Goal: Feedback & Contribution: Submit feedback/report problem

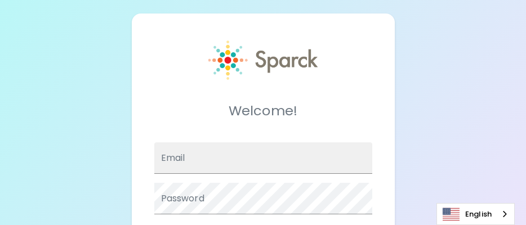
type input "[EMAIL_ADDRESS][PERSON_NAME][DOMAIN_NAME]"
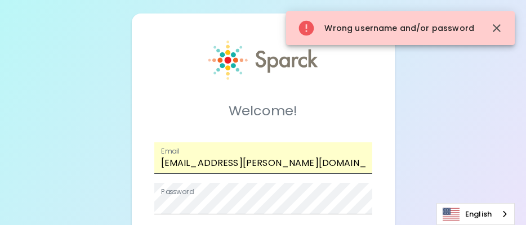
click at [364, 159] on span at bounding box center [365, 158] width 9 height 9
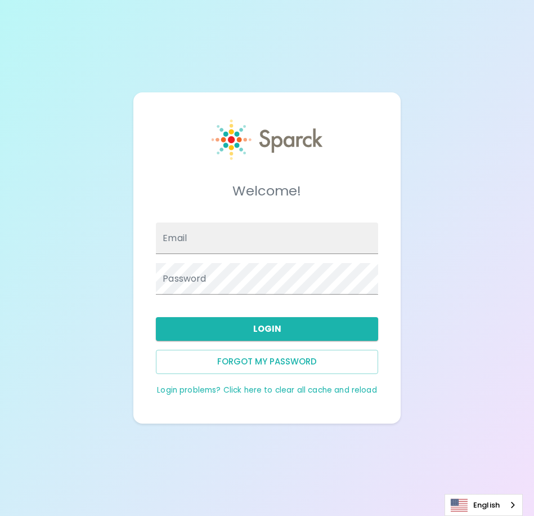
type input "[EMAIL_ADDRESS][PERSON_NAME][DOMAIN_NAME]"
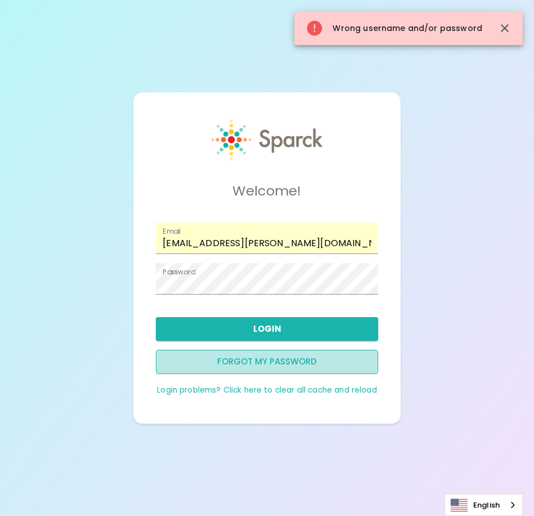
click at [361, 363] on button "Forgot my password" at bounding box center [267, 362] width 222 height 24
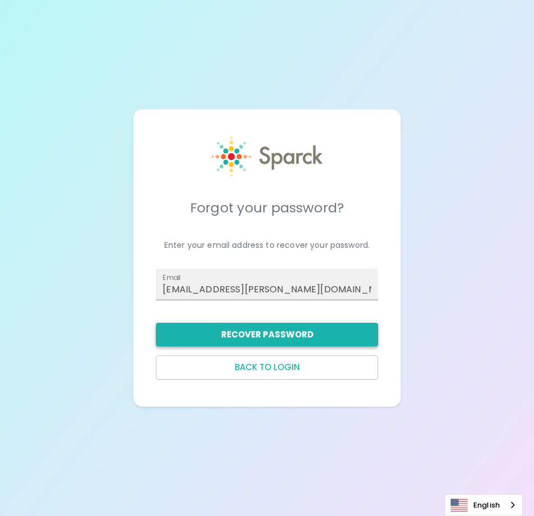
click at [357, 329] on button "Recover Password" at bounding box center [267, 334] width 222 height 24
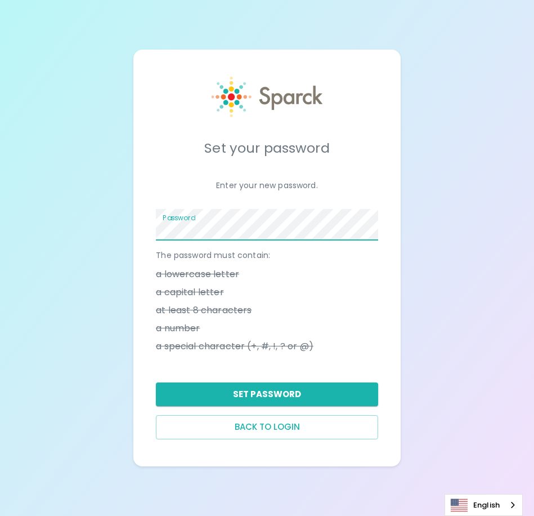
click at [155, 226] on div "Password" at bounding box center [262, 220] width 231 height 41
click at [316, 398] on button "Set Password" at bounding box center [267, 394] width 222 height 24
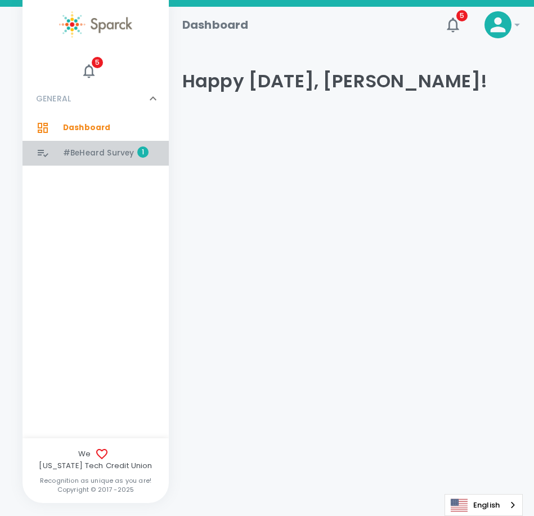
click at [86, 151] on span "#BeHeard Survey" at bounding box center [98, 152] width 71 height 11
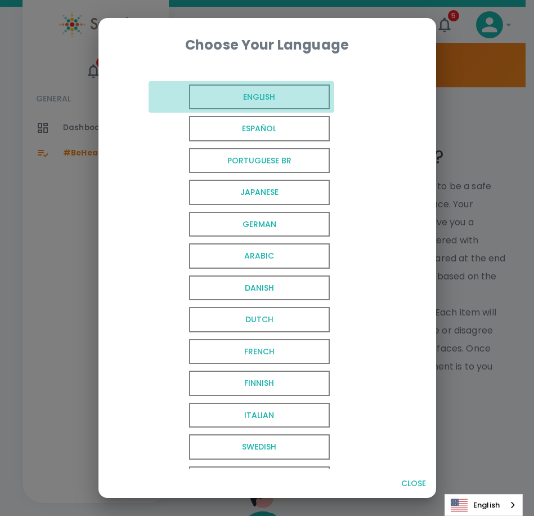
click at [304, 96] on span "English" at bounding box center [259, 96] width 141 height 25
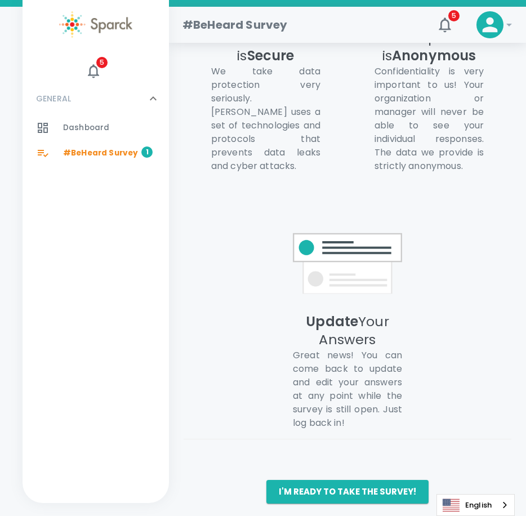
scroll to position [816, 0]
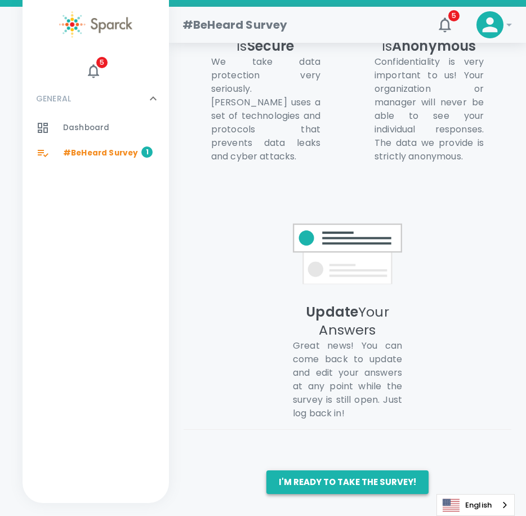
click at [397, 482] on button "I'm ready to take the survey!" at bounding box center [347, 482] width 162 height 24
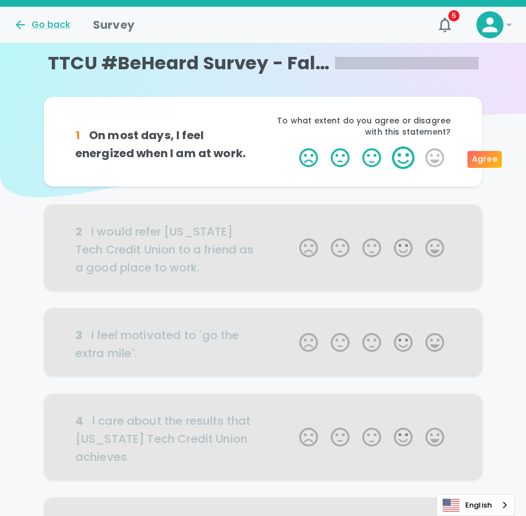
click at [402, 158] on label "4 Stars" at bounding box center [403, 157] width 32 height 23
click at [293, 146] on input "4 Stars" at bounding box center [292, 146] width 1 height 1
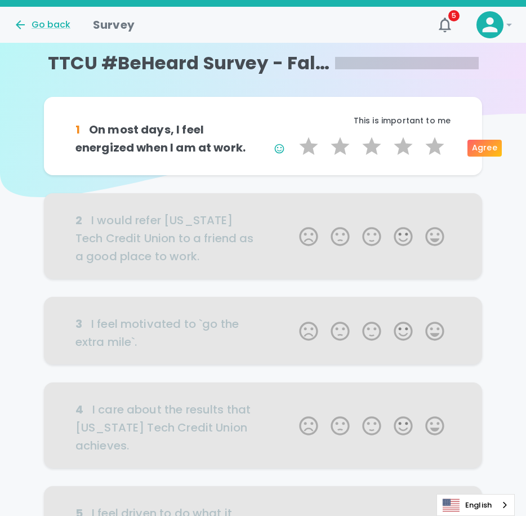
click at [377, 236] on div at bounding box center [263, 236] width 438 height 86
click at [369, 235] on div at bounding box center [263, 236] width 438 height 86
click at [482, 150] on div "Agree" at bounding box center [484, 148] width 34 height 17
click at [487, 150] on div "Agree" at bounding box center [484, 148] width 34 height 17
click at [282, 148] on icon "button" at bounding box center [279, 148] width 11 height 11
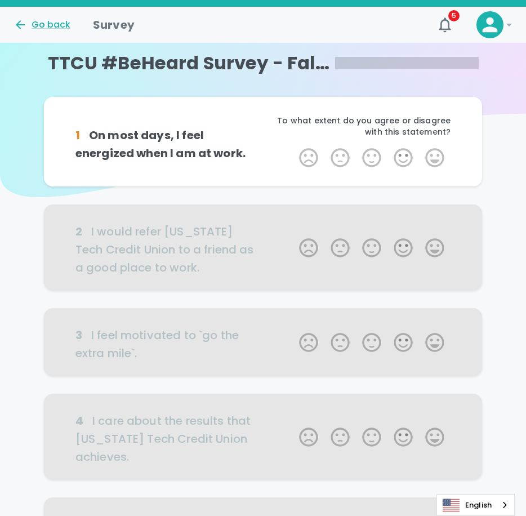
click at [371, 243] on div at bounding box center [263, 247] width 438 height 86
click at [411, 158] on label "4 Stars" at bounding box center [403, 157] width 32 height 23
click at [293, 146] on input "4 Stars" at bounding box center [292, 146] width 1 height 1
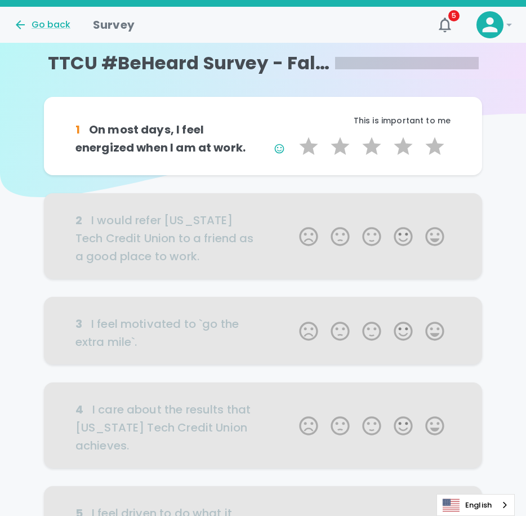
click at [373, 238] on div at bounding box center [263, 236] width 438 height 86
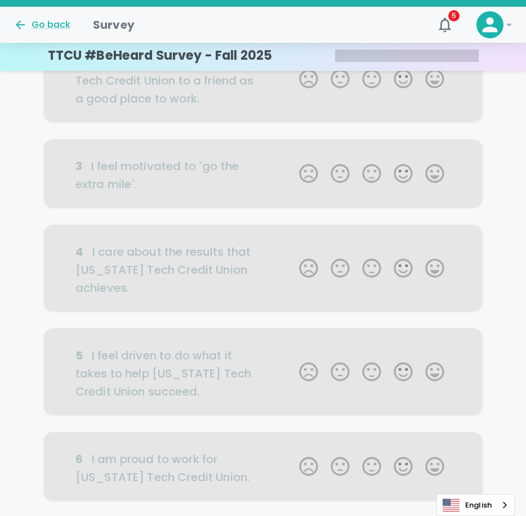
scroll to position [168, 0]
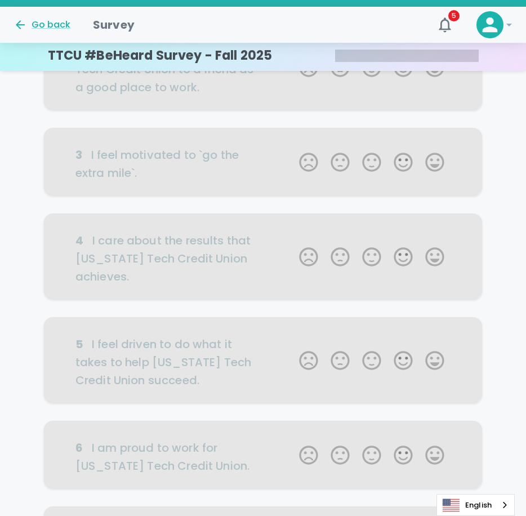
click at [403, 258] on div at bounding box center [263, 256] width 438 height 86
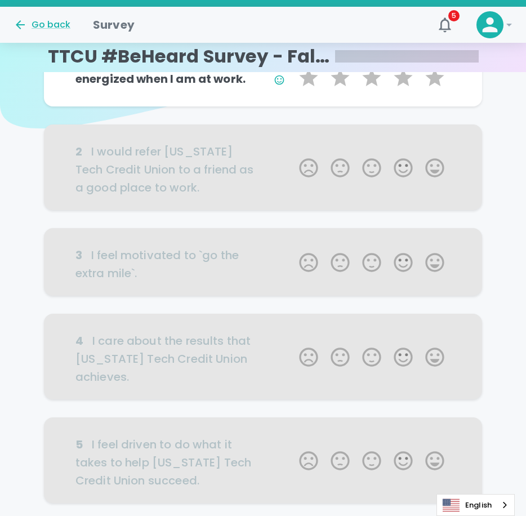
scroll to position [0, 0]
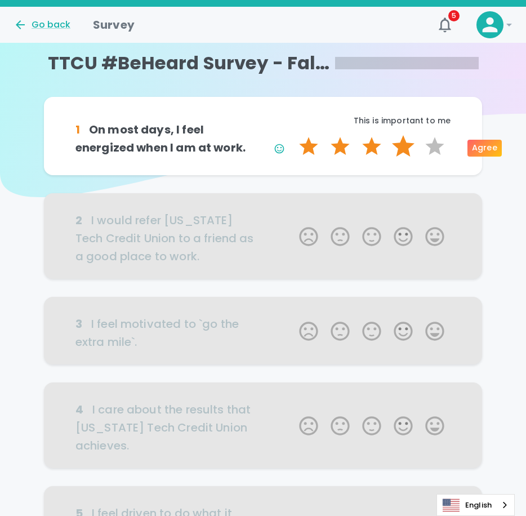
click at [403, 143] on label "4 Stars" at bounding box center [403, 146] width 32 height 23
click at [293, 135] on input "4 Stars" at bounding box center [292, 135] width 1 height 1
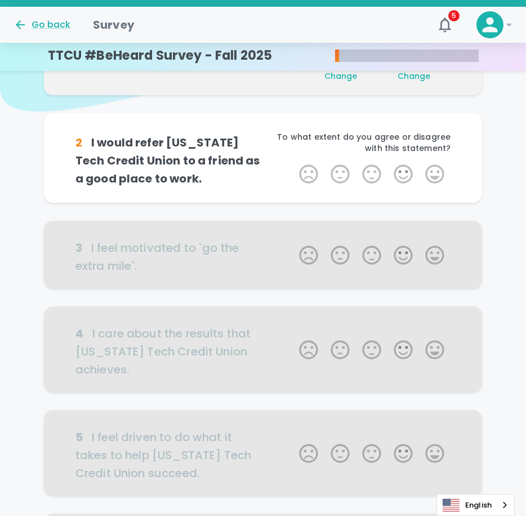
scroll to position [99, 0]
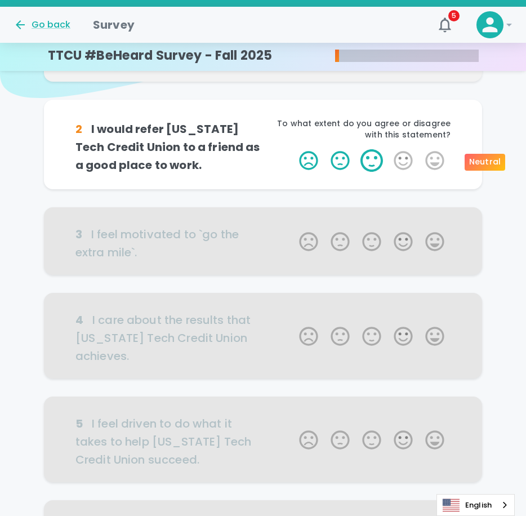
click at [377, 155] on label "3 Stars" at bounding box center [372, 160] width 32 height 23
click at [293, 149] on input "3 Stars" at bounding box center [292, 149] width 1 height 1
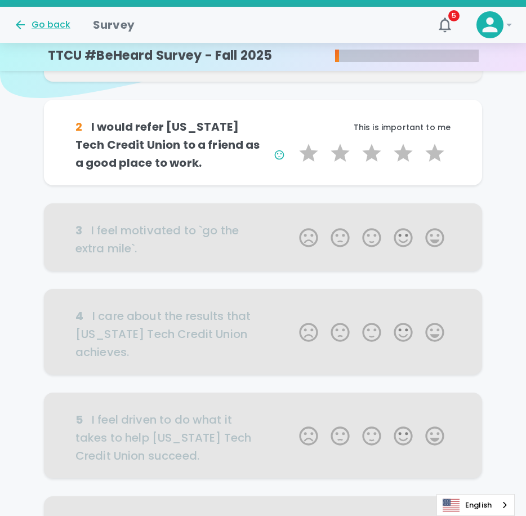
scroll to position [44, 0]
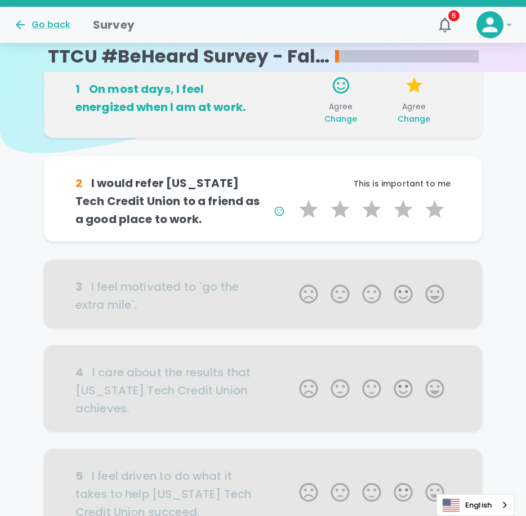
click at [454, 210] on div "2 I would refer [US_STATE] Tech Credit Union to a friend as a good place to wor…" at bounding box center [262, 198] width 411 height 59
click at [472, 208] on div "2 I would refer [US_STATE] Tech Credit Union to a friend as a good place to wor…" at bounding box center [263, 199] width 438 height 86
click at [444, 186] on p "This is important to me" at bounding box center [356, 183] width 187 height 11
click at [406, 186] on p "This is important to me" at bounding box center [356, 183] width 187 height 11
click at [409, 95] on button "button" at bounding box center [414, 85] width 29 height 29
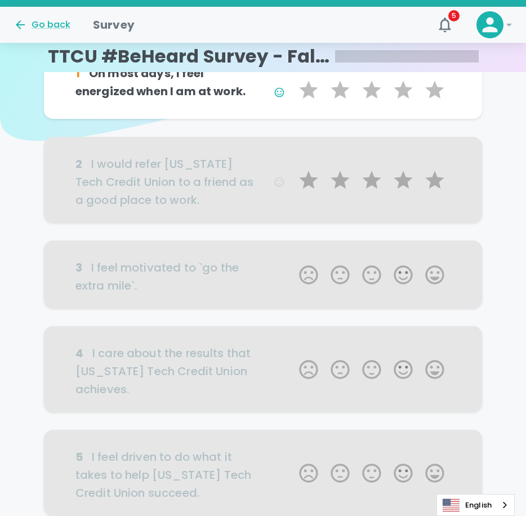
scroll to position [0, 0]
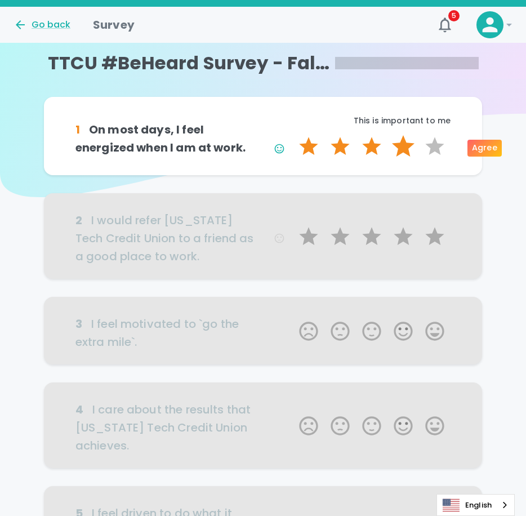
click at [402, 141] on label "4 Stars" at bounding box center [403, 146] width 32 height 23
click at [293, 135] on input "4 Stars" at bounding box center [292, 135] width 1 height 1
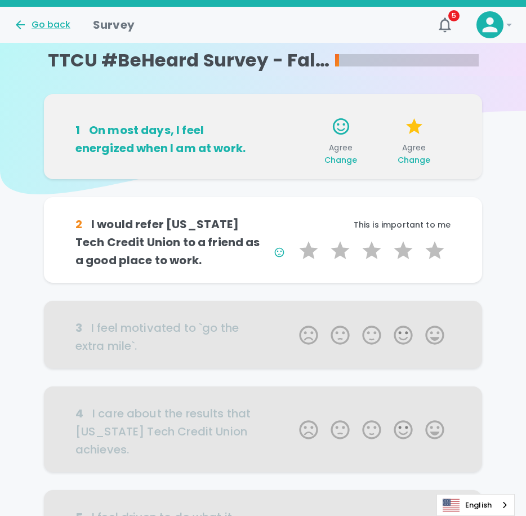
scroll to position [1, 0]
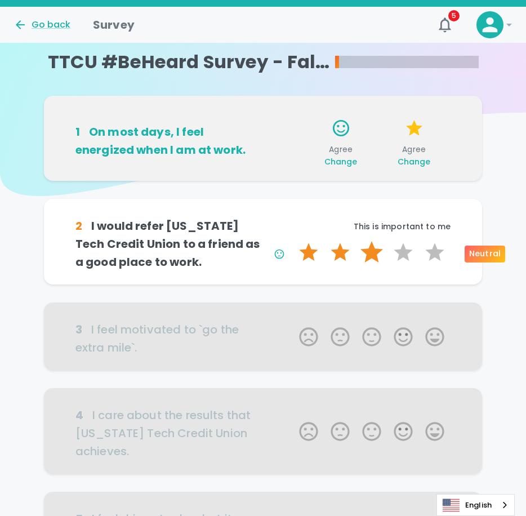
click at [373, 250] on label "3 Stars" at bounding box center [372, 252] width 32 height 23
click at [293, 241] on input "3 Stars" at bounding box center [292, 240] width 1 height 1
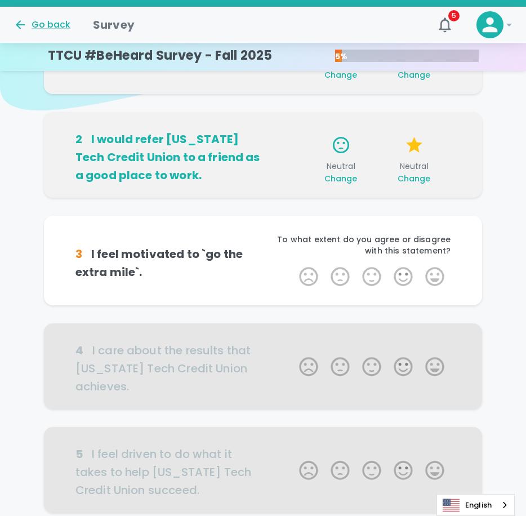
scroll to position [100, 0]
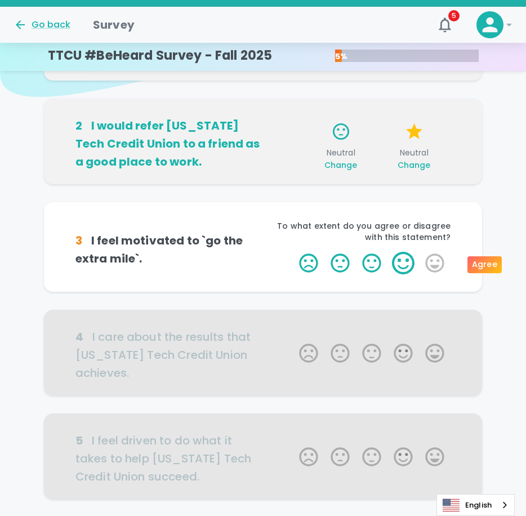
click at [407, 266] on label "4 Stars" at bounding box center [403, 263] width 32 height 23
click at [293, 252] on input "4 Stars" at bounding box center [292, 251] width 1 height 1
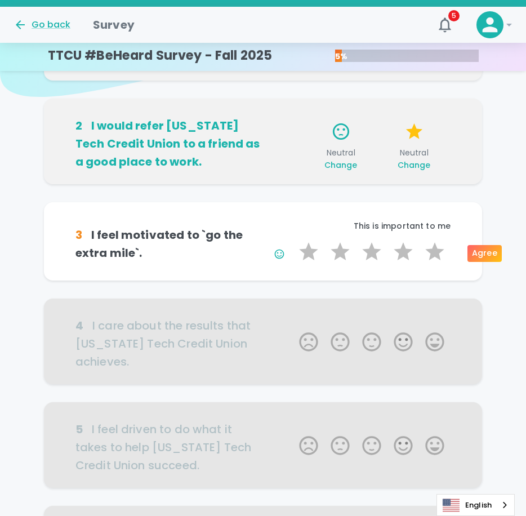
click at [482, 253] on div "Agree" at bounding box center [484, 253] width 34 height 17
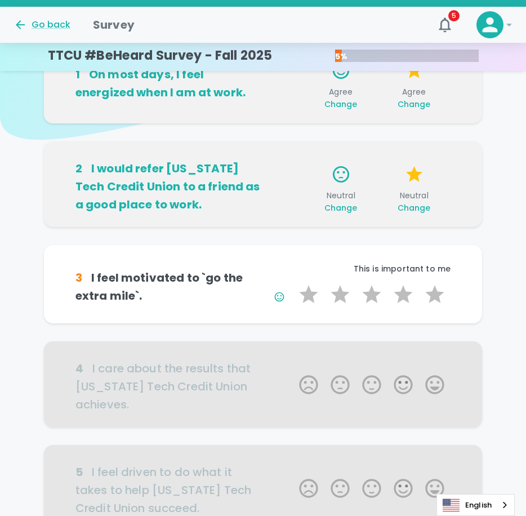
scroll to position [111, 0]
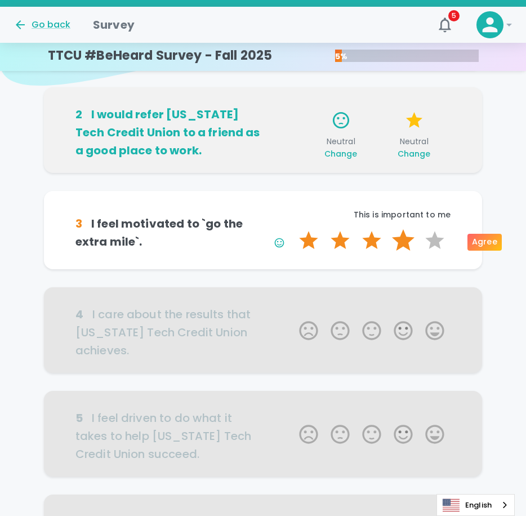
click at [392, 237] on label "4 Stars" at bounding box center [403, 240] width 32 height 23
click at [293, 229] on input "4 Stars" at bounding box center [292, 229] width 1 height 1
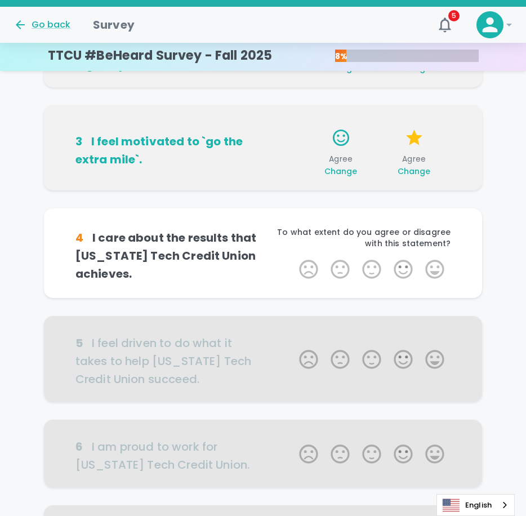
scroll to position [210, 0]
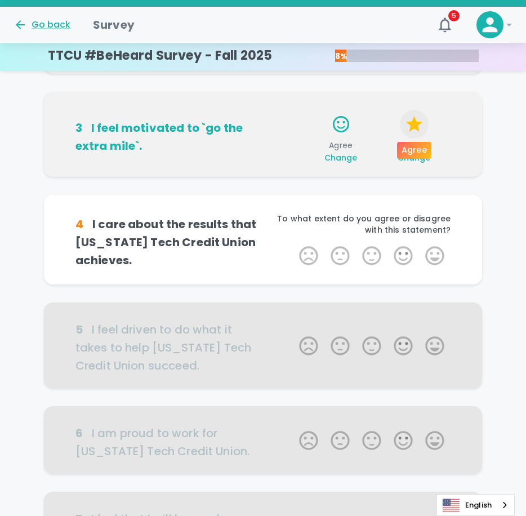
click at [416, 128] on icon "button" at bounding box center [414, 124] width 16 height 16
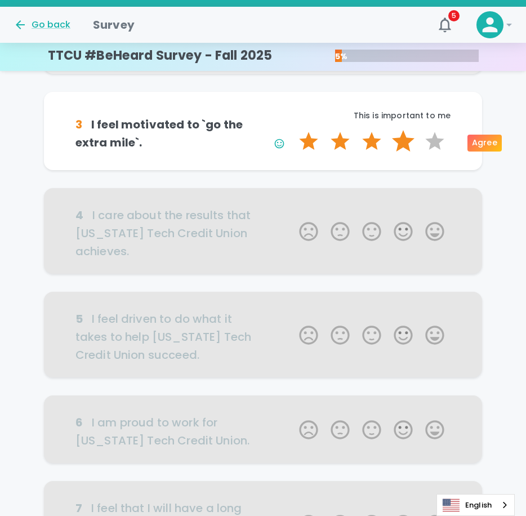
click at [407, 140] on label "4 Stars" at bounding box center [403, 141] width 32 height 23
click at [293, 130] on input "4 Stars" at bounding box center [292, 129] width 1 height 1
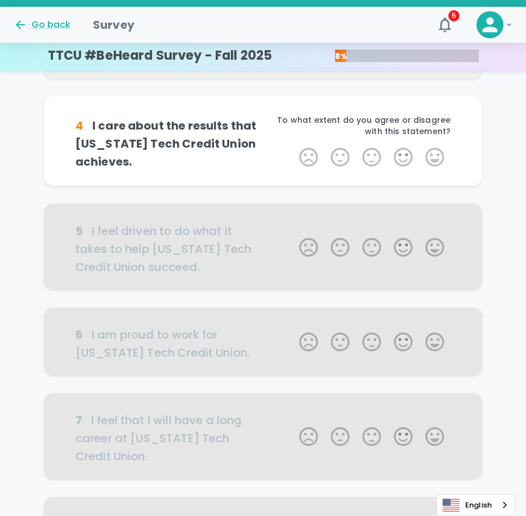
scroll to position [310, 0]
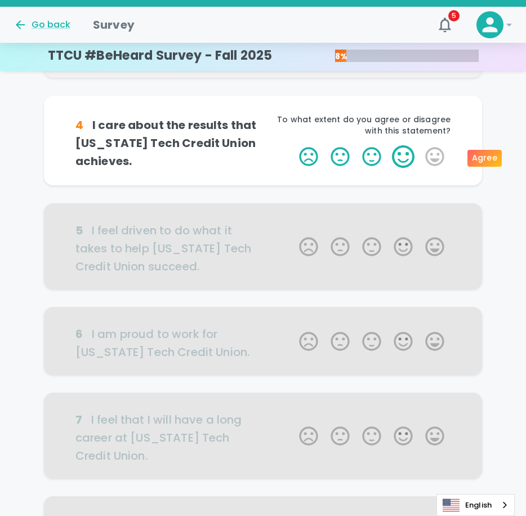
click at [406, 158] on label "4 Stars" at bounding box center [403, 156] width 32 height 23
click at [293, 145] on input "4 Stars" at bounding box center [292, 145] width 1 height 1
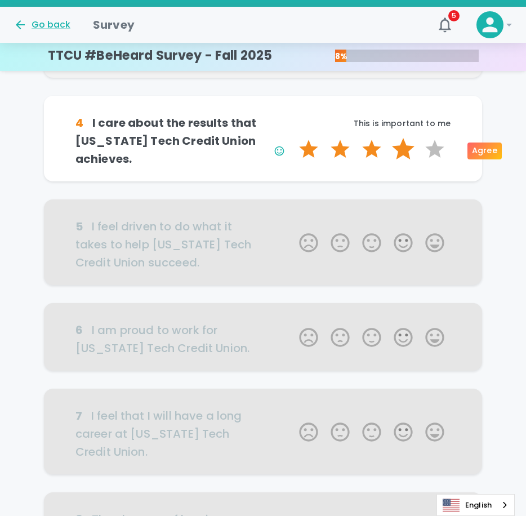
click at [397, 150] on label "4 Stars" at bounding box center [403, 149] width 32 height 23
click at [293, 138] on input "4 Stars" at bounding box center [292, 137] width 1 height 1
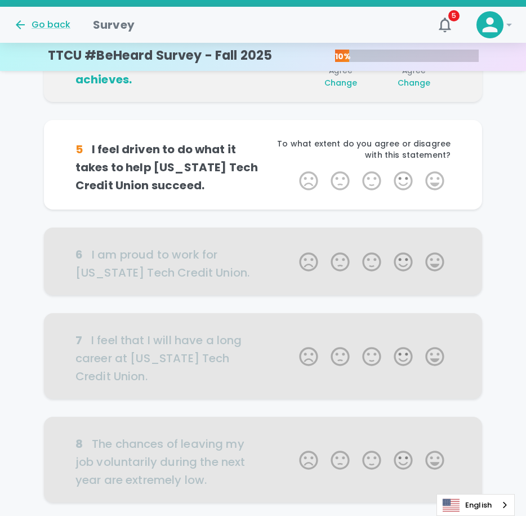
scroll to position [409, 0]
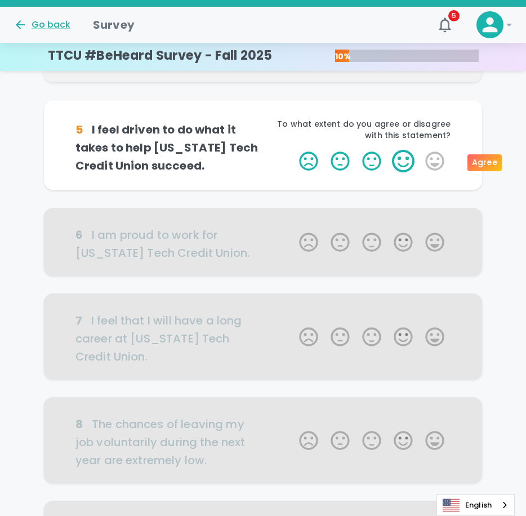
click at [403, 153] on label "4 Stars" at bounding box center [403, 161] width 32 height 23
click at [293, 150] on input "4 Stars" at bounding box center [292, 149] width 1 height 1
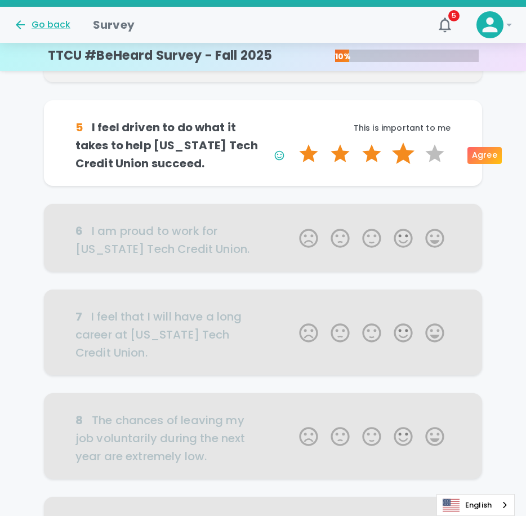
click at [405, 146] on label "4 Stars" at bounding box center [403, 153] width 32 height 23
click at [293, 142] on input "4 Stars" at bounding box center [292, 142] width 1 height 1
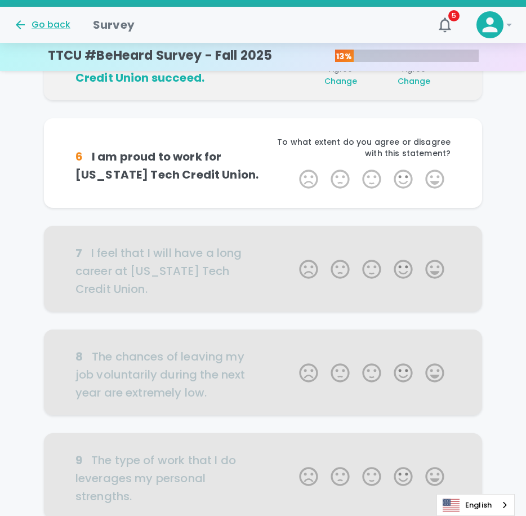
scroll to position [508, 0]
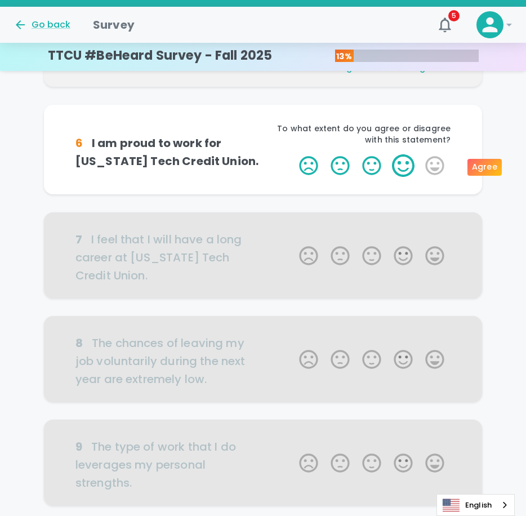
click at [392, 165] on label "4 Stars" at bounding box center [403, 165] width 32 height 23
click at [293, 154] on input "4 Stars" at bounding box center [292, 154] width 1 height 1
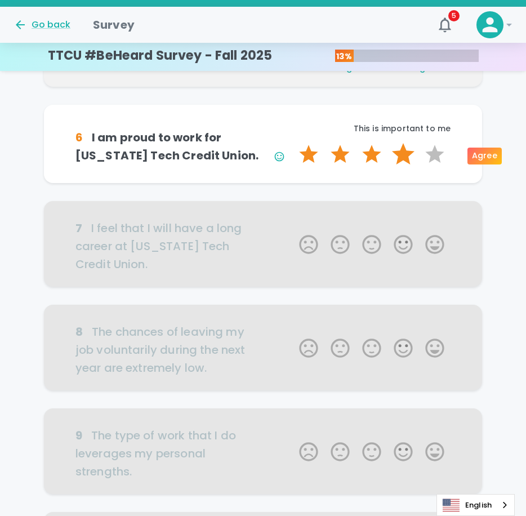
click at [400, 145] on label "4 Stars" at bounding box center [403, 154] width 32 height 23
click at [293, 143] on input "4 Stars" at bounding box center [292, 142] width 1 height 1
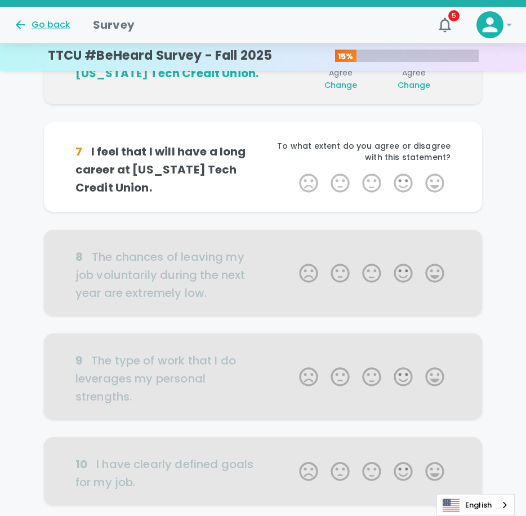
scroll to position [607, 0]
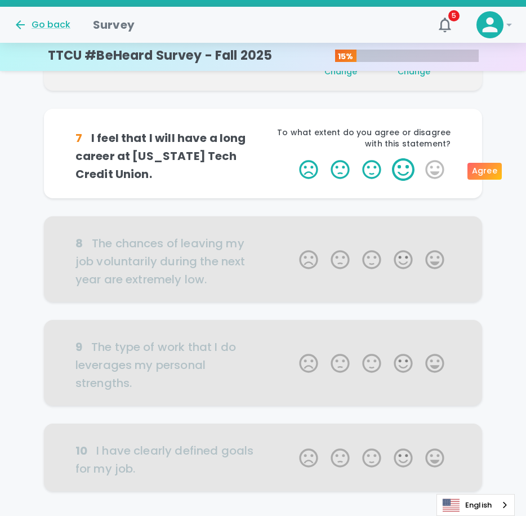
click at [403, 168] on label "4 Stars" at bounding box center [403, 169] width 32 height 23
click at [293, 158] on input "4 Stars" at bounding box center [292, 158] width 1 height 1
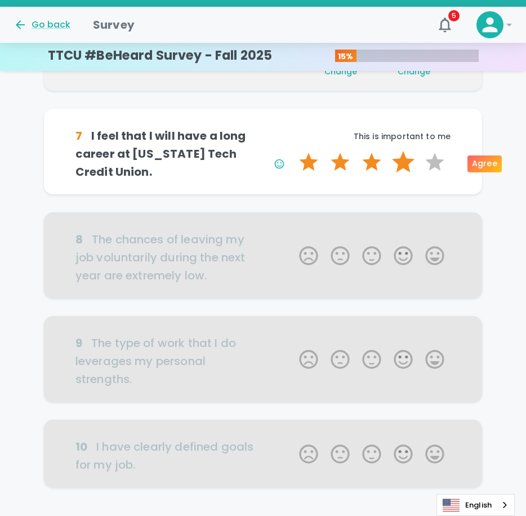
click at [408, 167] on label "4 Stars" at bounding box center [403, 162] width 32 height 23
click at [293, 151] on input "4 Stars" at bounding box center [292, 150] width 1 height 1
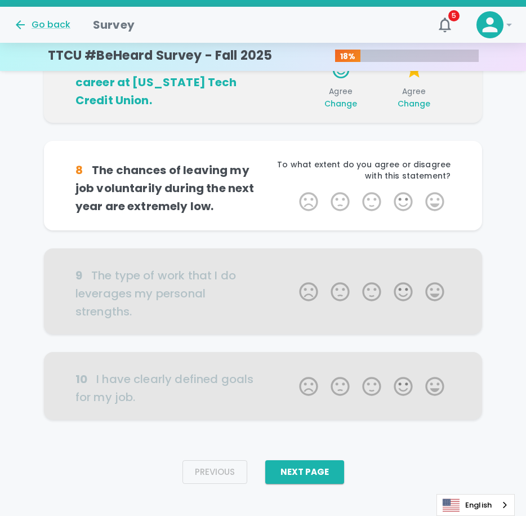
scroll to position [687, 0]
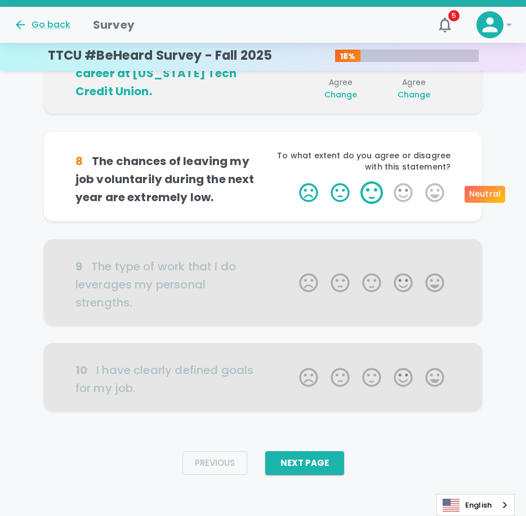
click at [369, 191] on label "3 Stars" at bounding box center [372, 192] width 32 height 23
click at [293, 181] on input "3 Stars" at bounding box center [292, 181] width 1 height 1
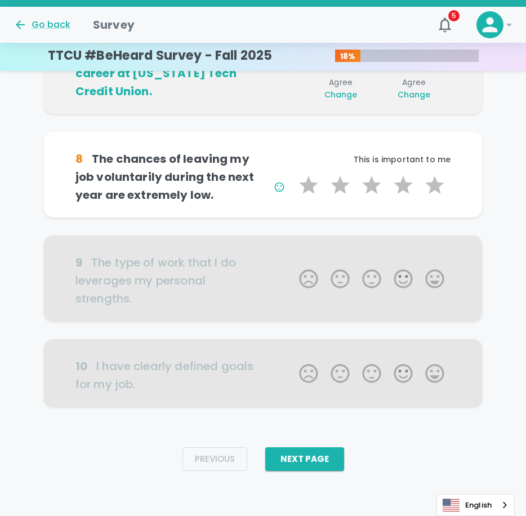
click at [369, 201] on div "8 The chances of leaving my job voluntarily during the next year are extremely …" at bounding box center [262, 177] width 375 height 54
click at [386, 176] on label "3 Stars" at bounding box center [372, 185] width 32 height 23
click at [293, 174] on input "3 Stars" at bounding box center [292, 173] width 1 height 1
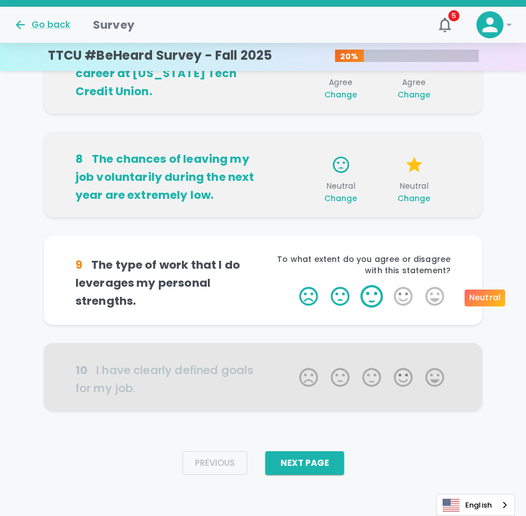
click at [375, 291] on label "3 Stars" at bounding box center [372, 296] width 32 height 23
click at [293, 285] on input "3 Stars" at bounding box center [292, 284] width 1 height 1
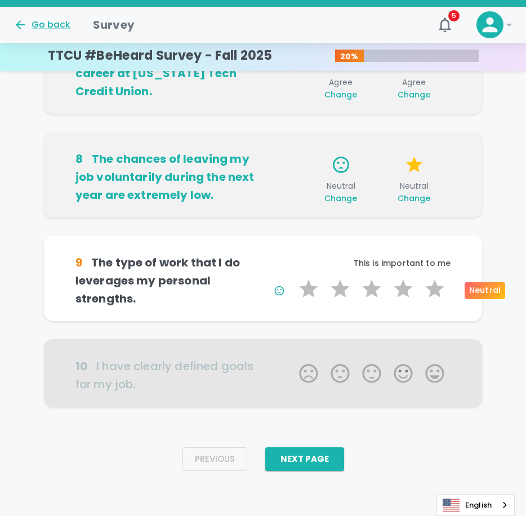
click at [375, 291] on label "3 Stars" at bounding box center [372, 288] width 32 height 23
click at [293, 277] on input "3 Stars" at bounding box center [292, 277] width 1 height 1
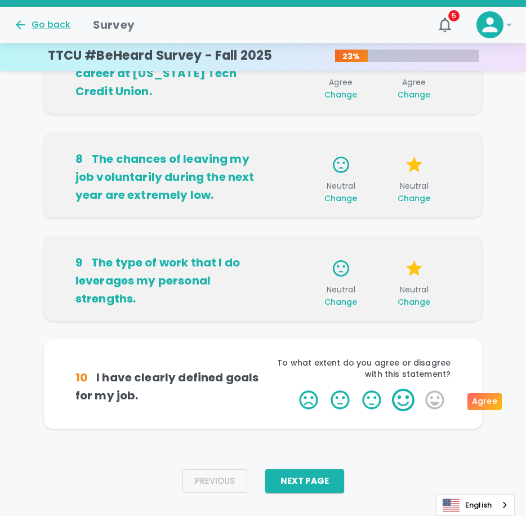
click at [414, 396] on label "4 Stars" at bounding box center [403, 399] width 32 height 23
click at [293, 388] on input "4 Stars" at bounding box center [292, 388] width 1 height 1
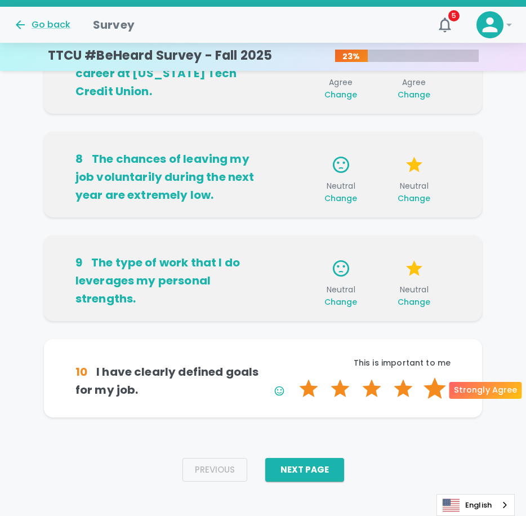
click at [428, 399] on label "5 Stars" at bounding box center [435, 388] width 32 height 23
click at [293, 377] on input "5 Stars" at bounding box center [292, 377] width 1 height 1
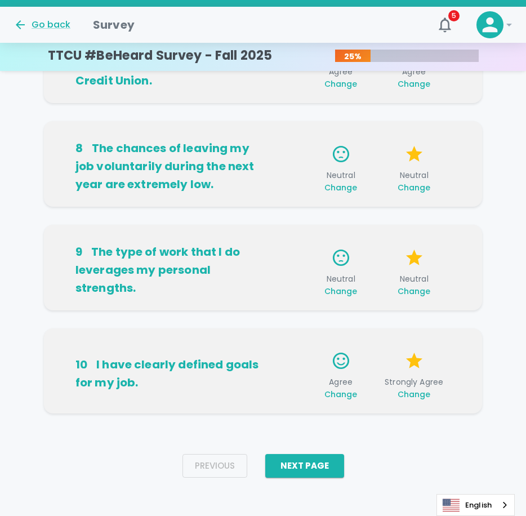
click at [428, 399] on span "Change" at bounding box center [413, 393] width 33 height 11
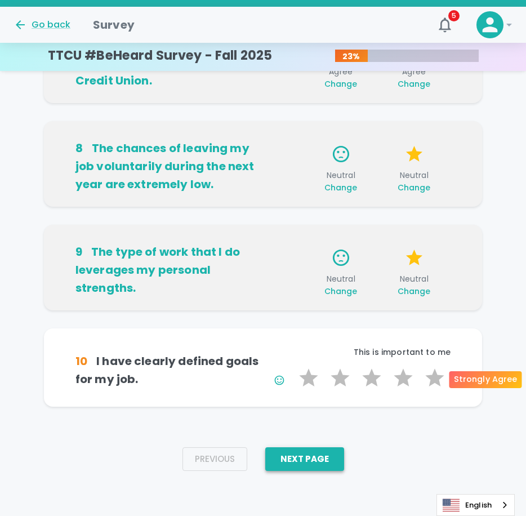
click at [276, 459] on button "Next Page" at bounding box center [304, 459] width 79 height 24
click at [431, 383] on label "5 Stars" at bounding box center [435, 377] width 32 height 23
click at [293, 366] on input "5 Stars" at bounding box center [292, 366] width 1 height 1
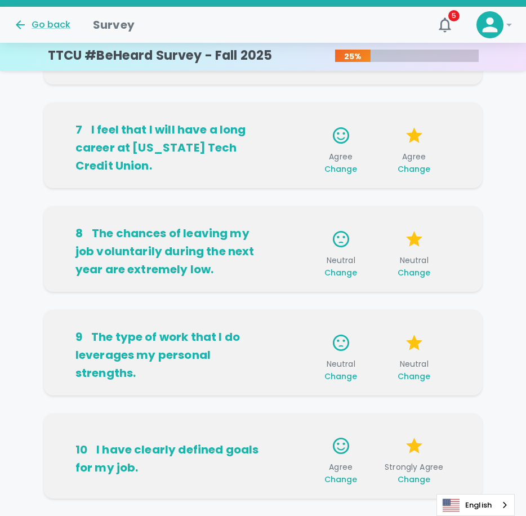
scroll to position [705, 0]
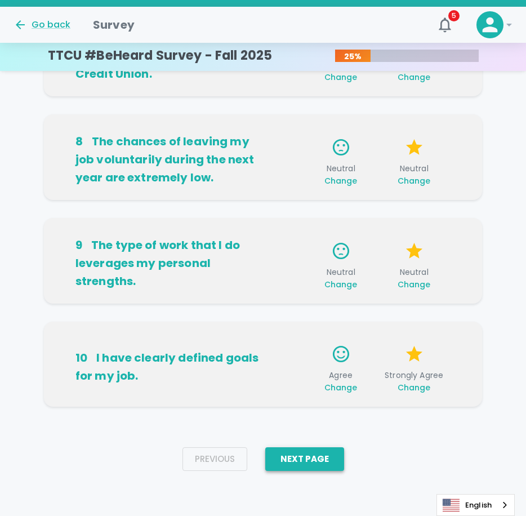
click at [289, 461] on button "Next Page" at bounding box center [304, 459] width 79 height 24
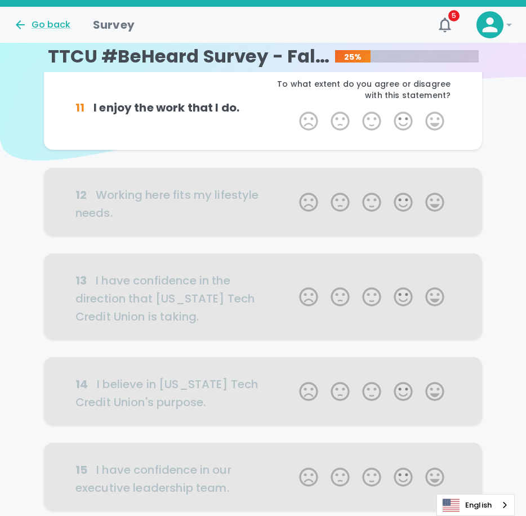
scroll to position [0, 0]
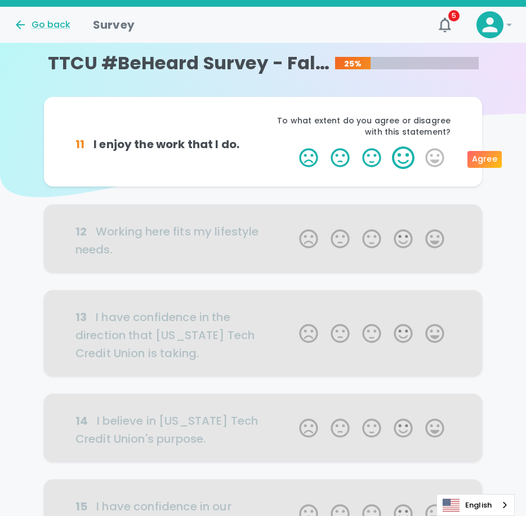
click at [400, 153] on label "4 Stars" at bounding box center [403, 157] width 32 height 23
click at [293, 146] on input "4 Stars" at bounding box center [292, 146] width 1 height 1
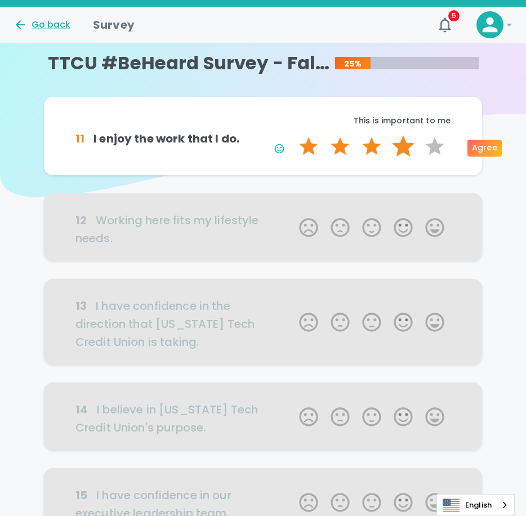
click at [401, 147] on label "4 Stars" at bounding box center [403, 146] width 32 height 23
click at [293, 135] on input "4 Stars" at bounding box center [292, 135] width 1 height 1
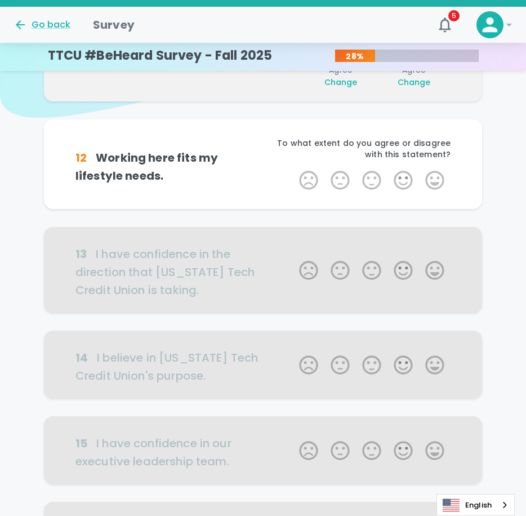
scroll to position [99, 0]
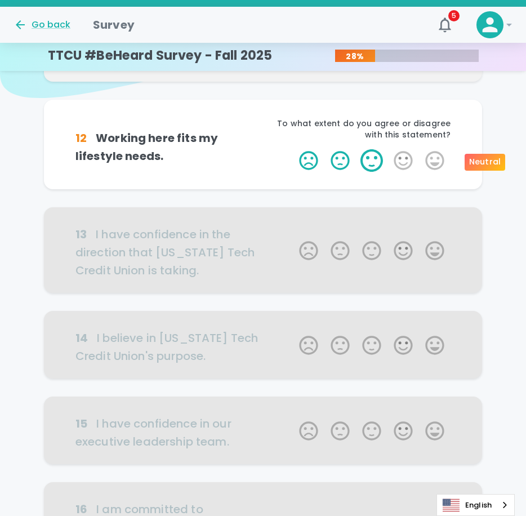
click at [363, 160] on label "3 Stars" at bounding box center [372, 160] width 32 height 23
click at [293, 149] on input "3 Stars" at bounding box center [292, 149] width 1 height 1
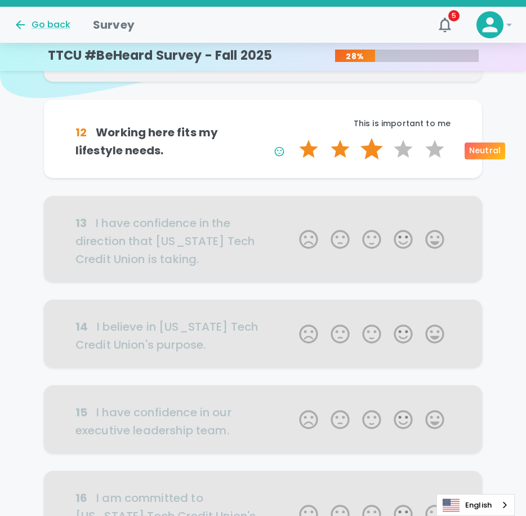
click at [372, 150] on label "3 Stars" at bounding box center [372, 149] width 32 height 23
click at [293, 138] on input "3 Stars" at bounding box center [292, 137] width 1 height 1
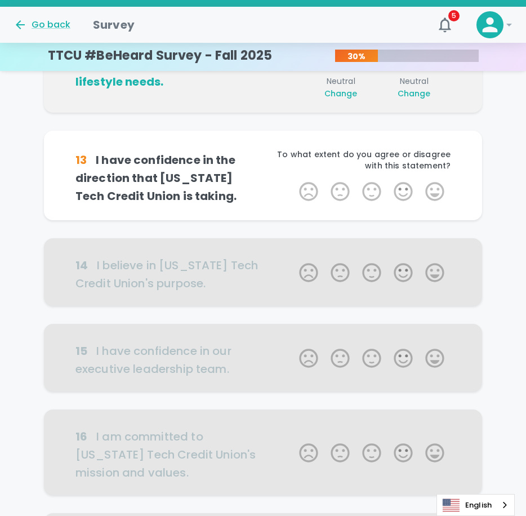
scroll to position [198, 0]
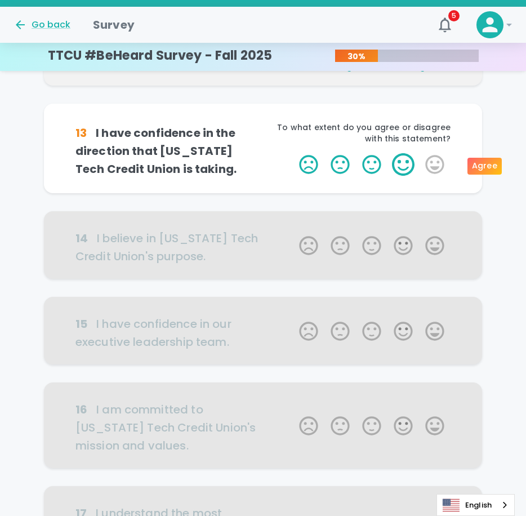
click at [405, 160] on label "4 Stars" at bounding box center [403, 164] width 32 height 23
click at [293, 153] on input "4 Stars" at bounding box center [292, 153] width 1 height 1
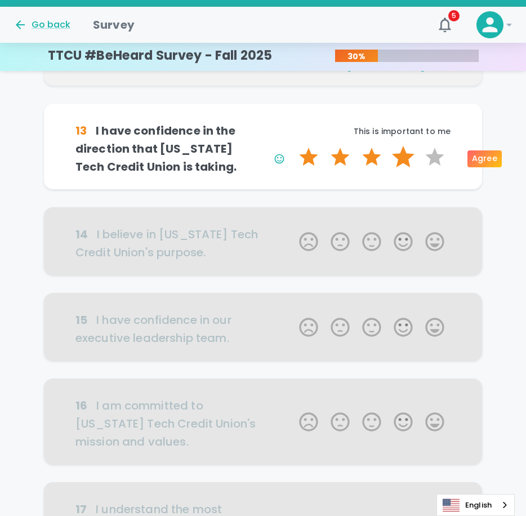
click at [405, 160] on label "4 Stars" at bounding box center [403, 157] width 32 height 23
click at [293, 146] on input "4 Stars" at bounding box center [292, 145] width 1 height 1
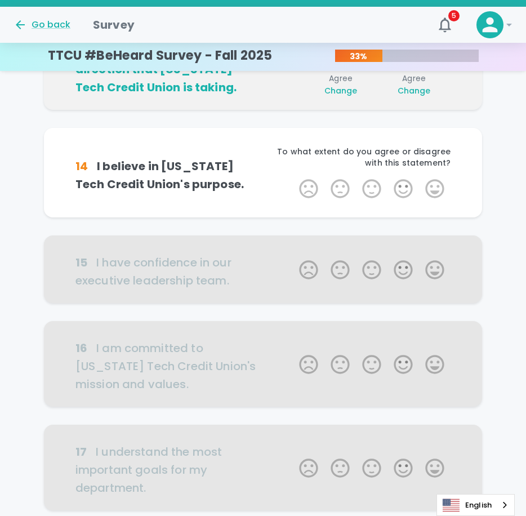
scroll to position [297, 0]
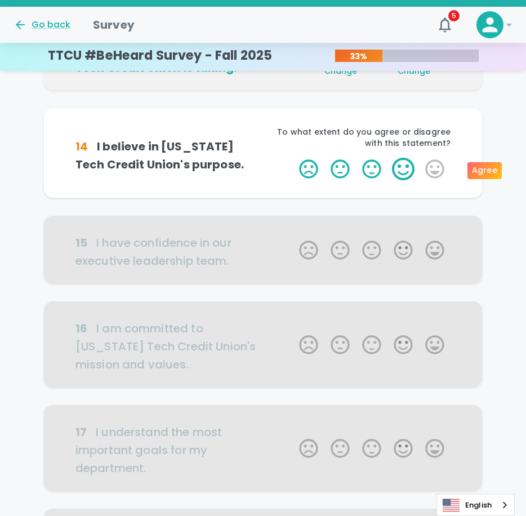
click at [401, 164] on label "4 Stars" at bounding box center [403, 169] width 32 height 23
click at [293, 158] on input "4 Stars" at bounding box center [292, 157] width 1 height 1
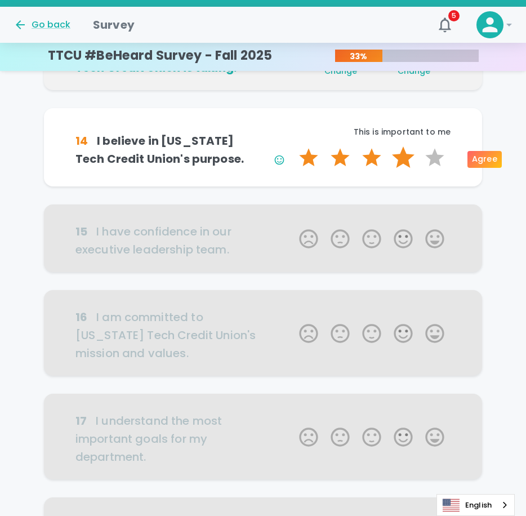
click at [401, 162] on label "4 Stars" at bounding box center [403, 157] width 32 height 23
click at [293, 146] on input "4 Stars" at bounding box center [292, 146] width 1 height 1
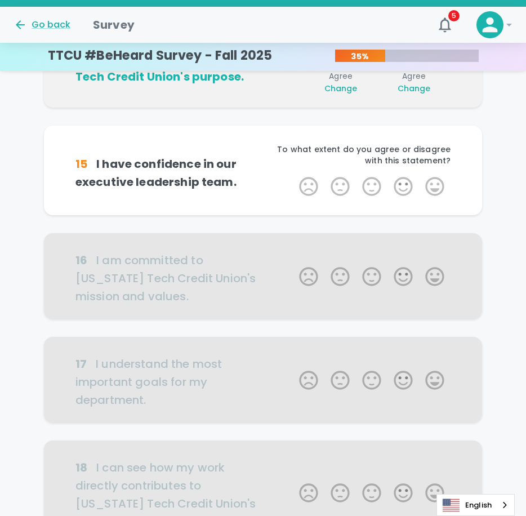
scroll to position [396, 0]
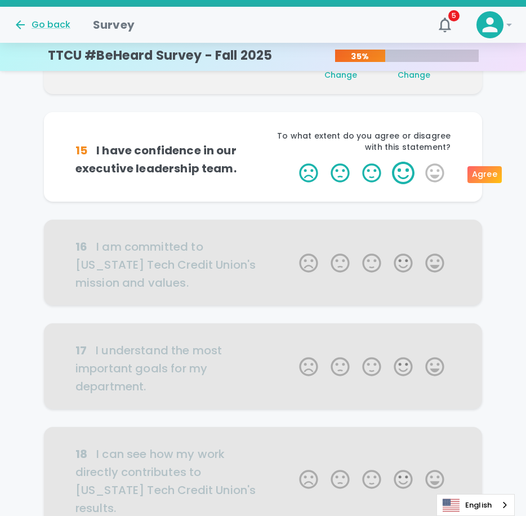
click at [400, 171] on label "4 Stars" at bounding box center [403, 173] width 32 height 23
click at [293, 162] on input "4 Stars" at bounding box center [292, 161] width 1 height 1
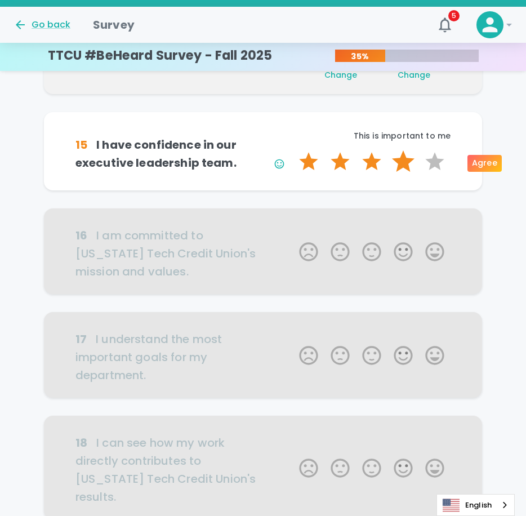
click at [404, 166] on label "4 Stars" at bounding box center [403, 161] width 32 height 23
click at [293, 150] on input "4 Stars" at bounding box center [292, 150] width 1 height 1
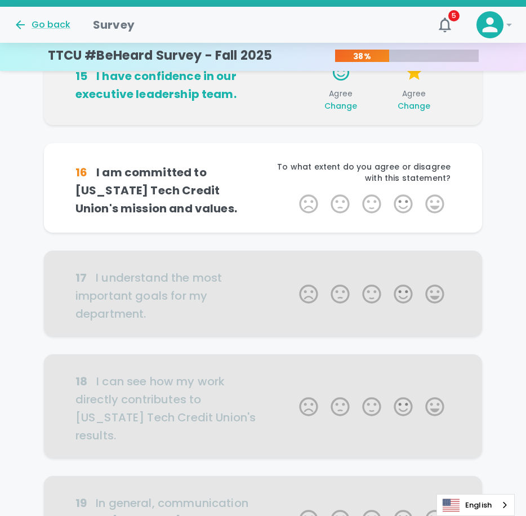
scroll to position [495, 0]
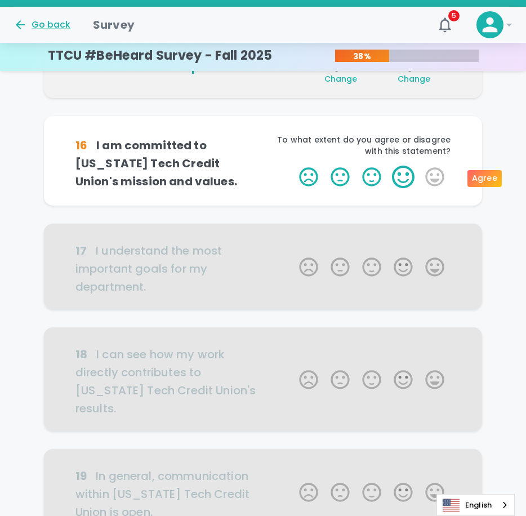
click at [403, 174] on label "4 Stars" at bounding box center [403, 176] width 32 height 23
click at [293, 165] on input "4 Stars" at bounding box center [292, 165] width 1 height 1
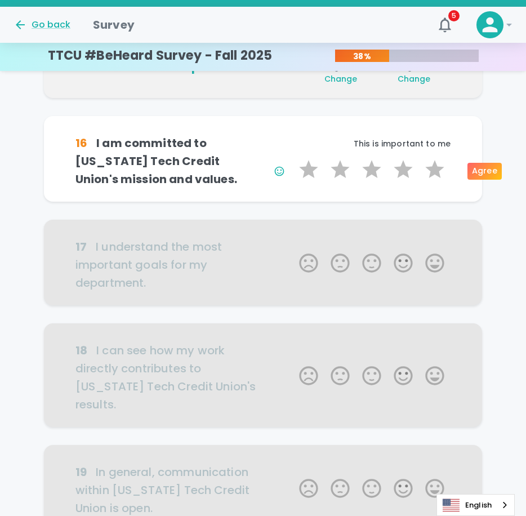
click at [403, 174] on label "4 Stars" at bounding box center [403, 169] width 32 height 23
click at [293, 158] on input "4 Stars" at bounding box center [292, 158] width 1 height 1
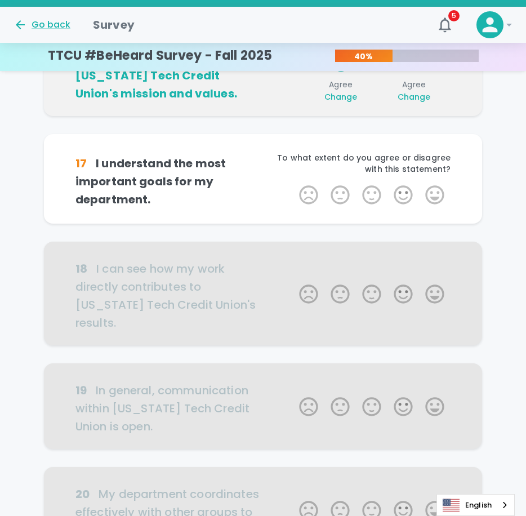
scroll to position [594, 0]
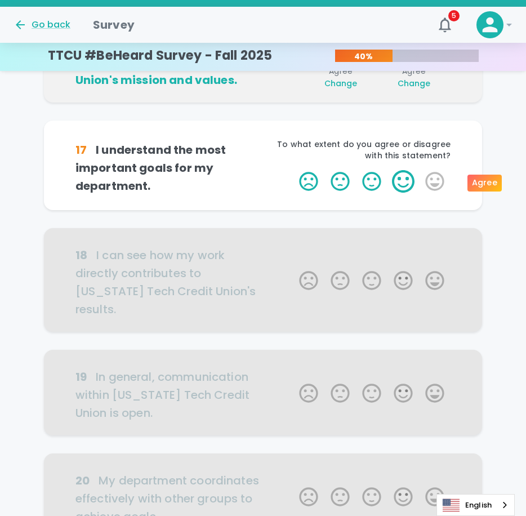
click at [395, 182] on label "4 Stars" at bounding box center [403, 181] width 32 height 23
click at [293, 170] on input "4 Stars" at bounding box center [292, 169] width 1 height 1
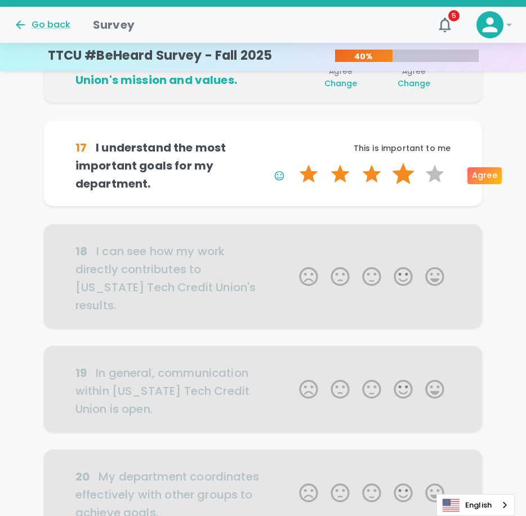
click at [397, 181] on label "4 Stars" at bounding box center [403, 174] width 32 height 23
click at [293, 163] on input "4 Stars" at bounding box center [292, 162] width 1 height 1
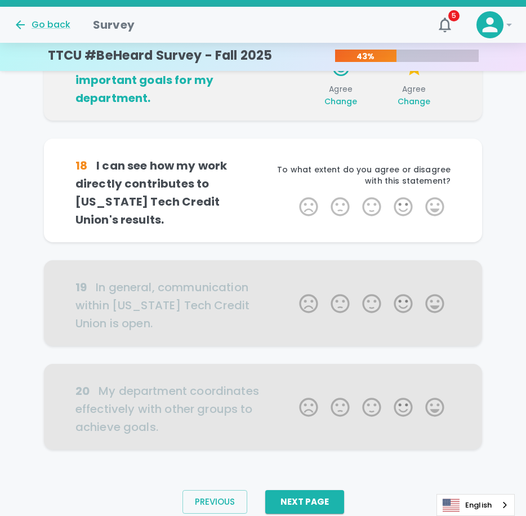
scroll to position [693, 0]
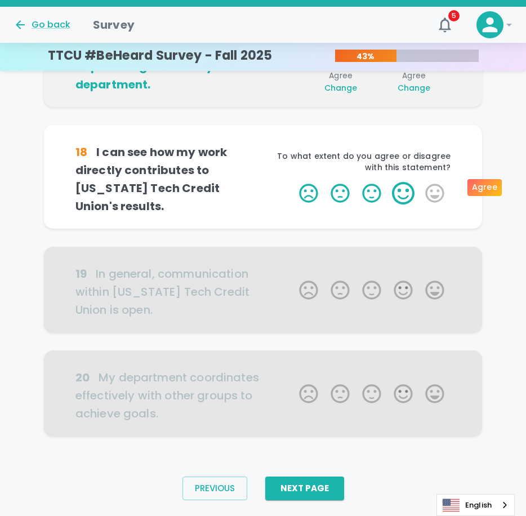
click at [400, 182] on label "4 Stars" at bounding box center [403, 193] width 32 height 23
click at [293, 182] on input "4 Stars" at bounding box center [292, 181] width 1 height 1
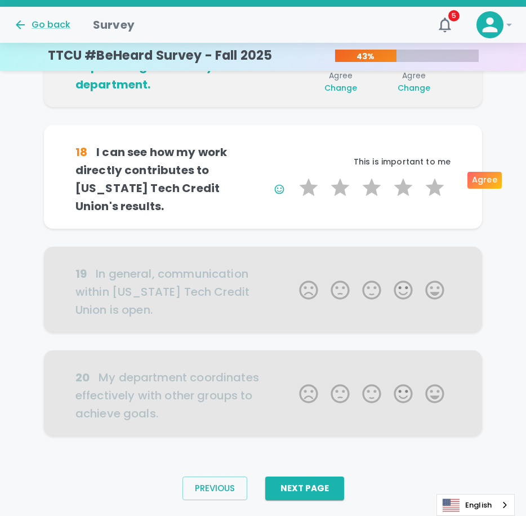
click at [400, 182] on label "4 Stars" at bounding box center [403, 187] width 32 height 23
click at [293, 176] on input "4 Stars" at bounding box center [292, 176] width 1 height 1
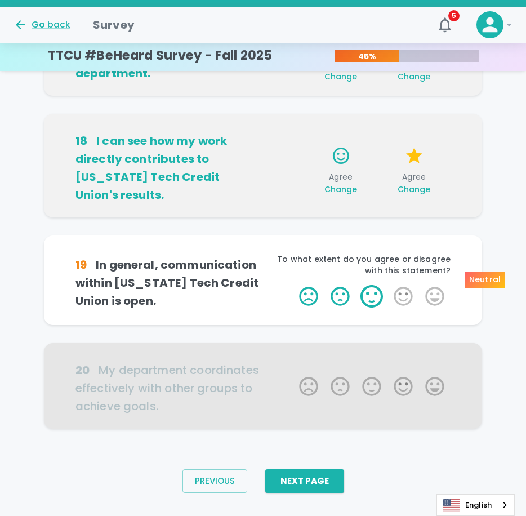
click at [367, 285] on label "3 Stars" at bounding box center [372, 296] width 32 height 23
click at [293, 285] on input "3 Stars" at bounding box center [292, 284] width 1 height 1
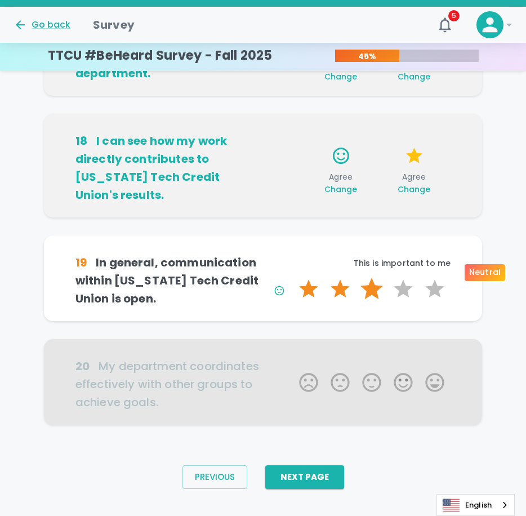
click at [373, 277] on label "3 Stars" at bounding box center [372, 288] width 32 height 23
click at [293, 277] on input "3 Stars" at bounding box center [292, 277] width 1 height 1
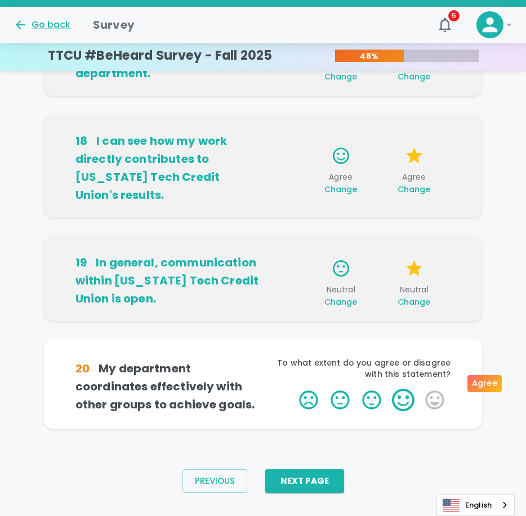
click at [401, 388] on label "4 Stars" at bounding box center [403, 399] width 32 height 23
click at [293, 388] on input "4 Stars" at bounding box center [292, 388] width 1 height 1
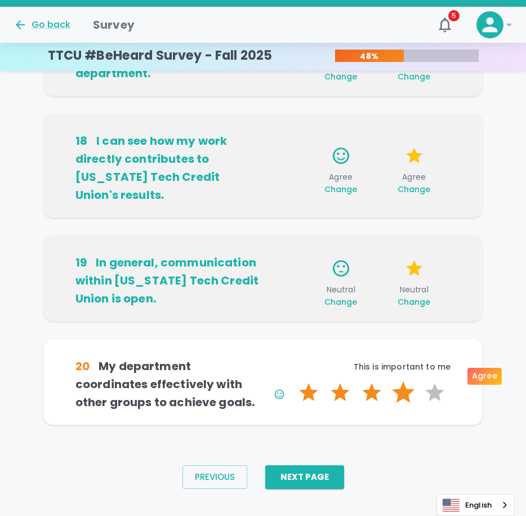
click at [399, 381] on label "4 Stars" at bounding box center [403, 392] width 32 height 23
click at [293, 380] on input "4 Stars" at bounding box center [292, 380] width 1 height 1
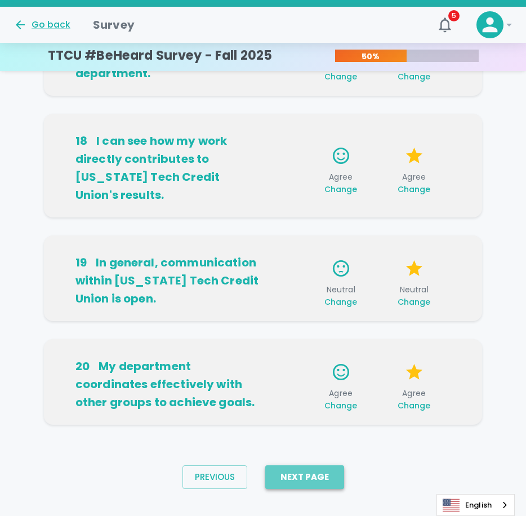
click at [290, 465] on button "Next Page" at bounding box center [304, 477] width 79 height 24
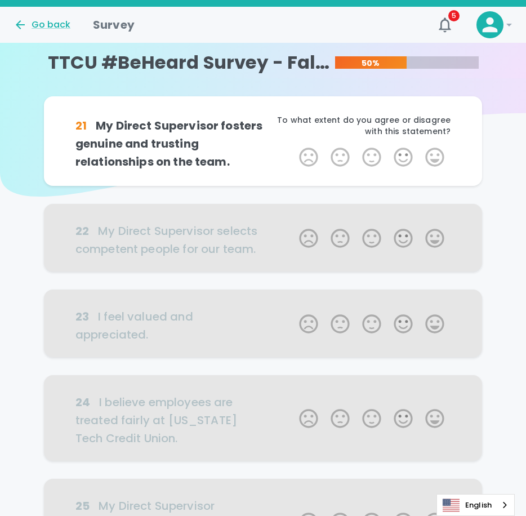
scroll to position [0, 0]
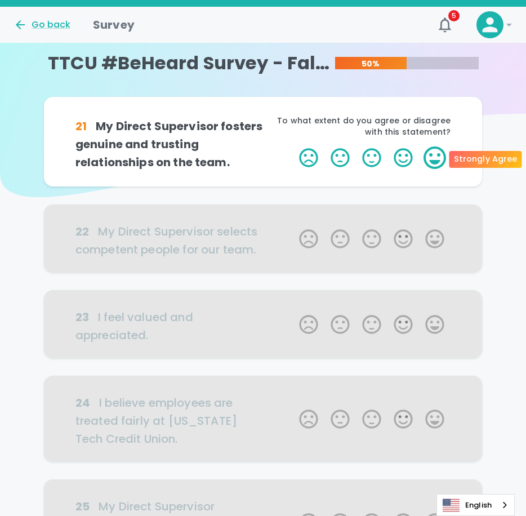
click at [431, 157] on label "5 Stars" at bounding box center [435, 157] width 32 height 23
click at [293, 146] on input "5 Stars" at bounding box center [292, 146] width 1 height 1
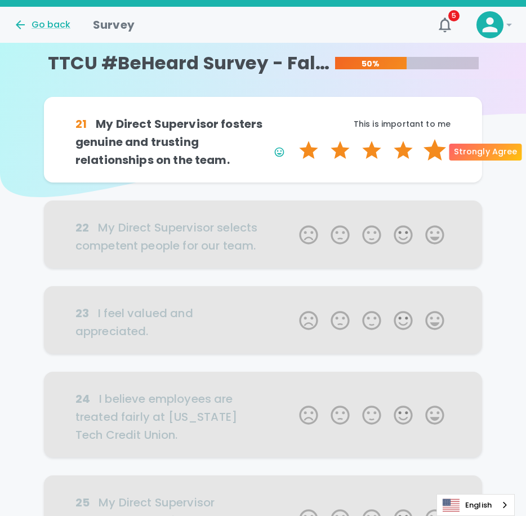
click at [432, 155] on label "5 Stars" at bounding box center [435, 150] width 32 height 23
click at [293, 139] on input "5 Stars" at bounding box center [292, 138] width 1 height 1
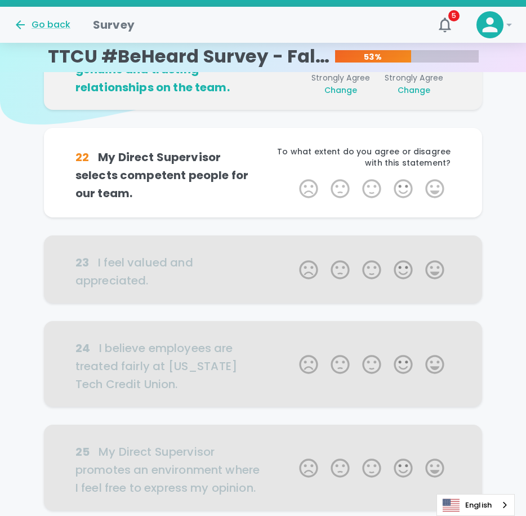
scroll to position [99, 0]
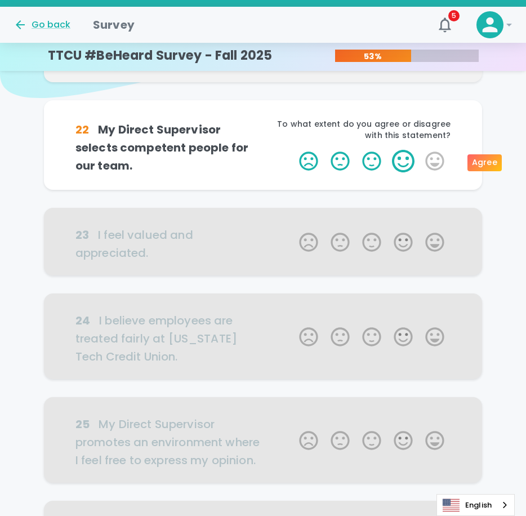
click at [406, 167] on label "4 Stars" at bounding box center [403, 161] width 32 height 23
click at [293, 150] on input "4 Stars" at bounding box center [292, 149] width 1 height 1
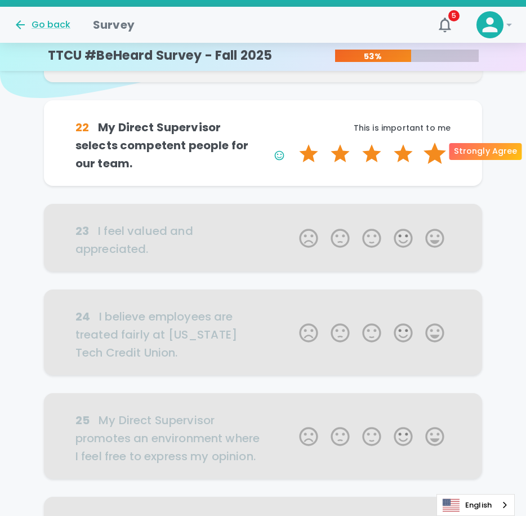
click at [424, 142] on label "5 Stars" at bounding box center [435, 153] width 32 height 23
click at [293, 142] on input "5 Stars" at bounding box center [292, 142] width 1 height 1
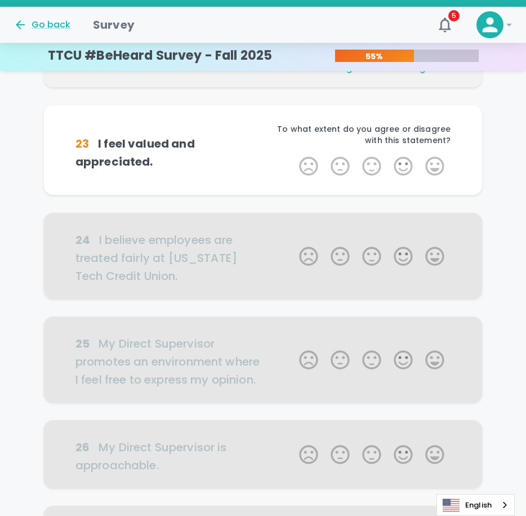
scroll to position [198, 0]
click at [373, 167] on label "3 Stars" at bounding box center [372, 165] width 32 height 23
click at [293, 154] on input "3 Stars" at bounding box center [292, 154] width 1 height 1
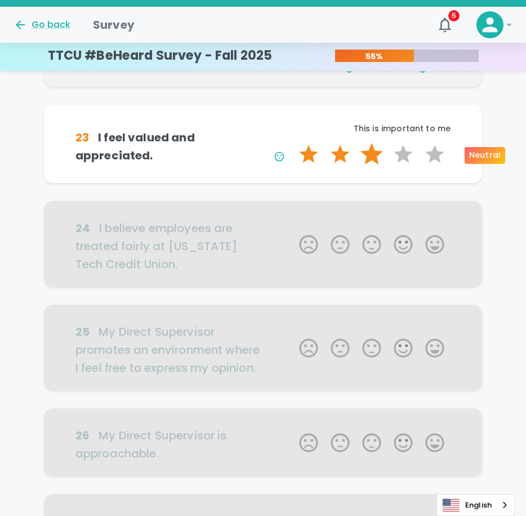
click at [371, 162] on label "3 Stars" at bounding box center [372, 154] width 32 height 23
click at [293, 143] on input "3 Stars" at bounding box center [292, 142] width 1 height 1
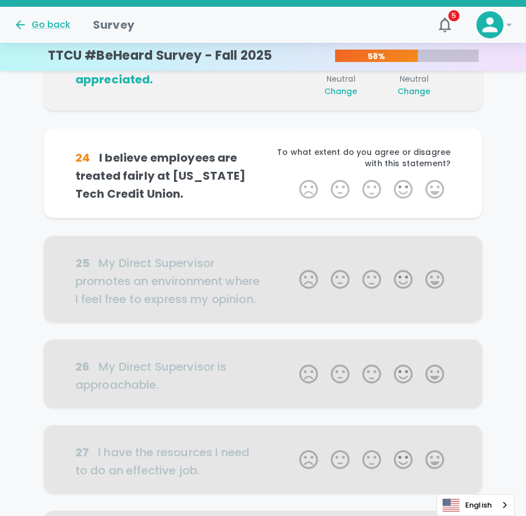
scroll to position [297, 0]
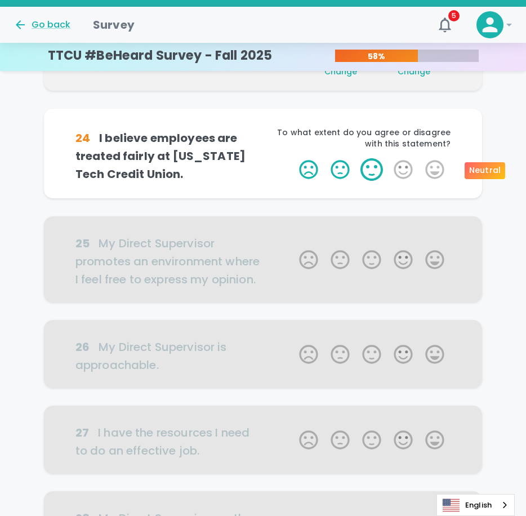
click at [380, 171] on label "3 Stars" at bounding box center [372, 169] width 32 height 23
click at [293, 158] on input "3 Stars" at bounding box center [292, 158] width 1 height 1
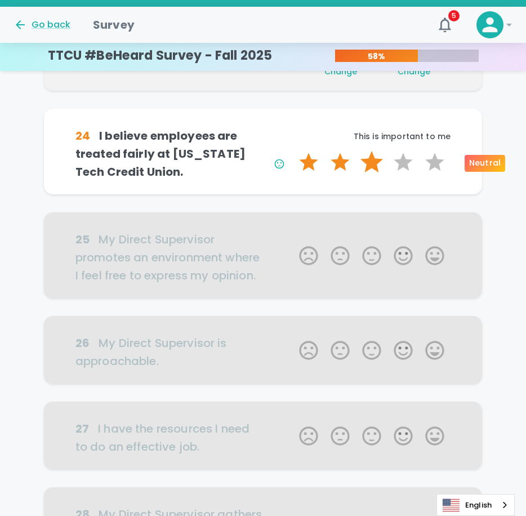
click at [368, 168] on label "3 Stars" at bounding box center [372, 162] width 32 height 23
click at [293, 151] on input "3 Stars" at bounding box center [292, 150] width 1 height 1
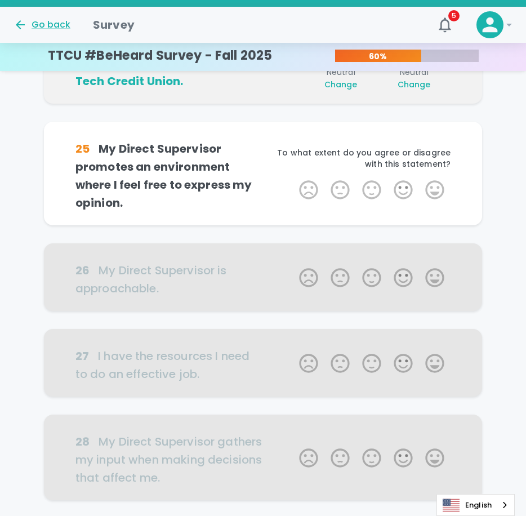
scroll to position [396, 0]
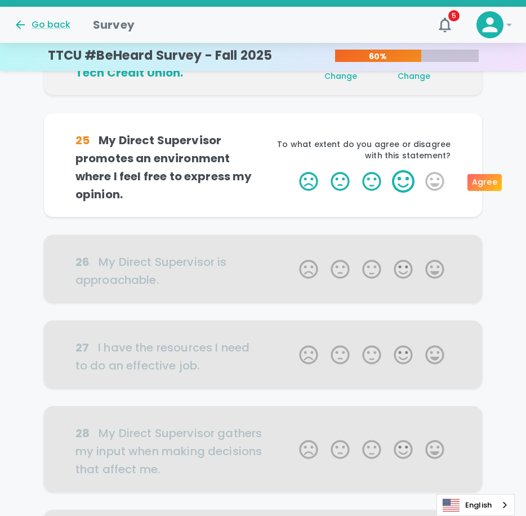
click at [398, 177] on label "4 Stars" at bounding box center [403, 181] width 32 height 23
click at [293, 170] on input "4 Stars" at bounding box center [292, 169] width 1 height 1
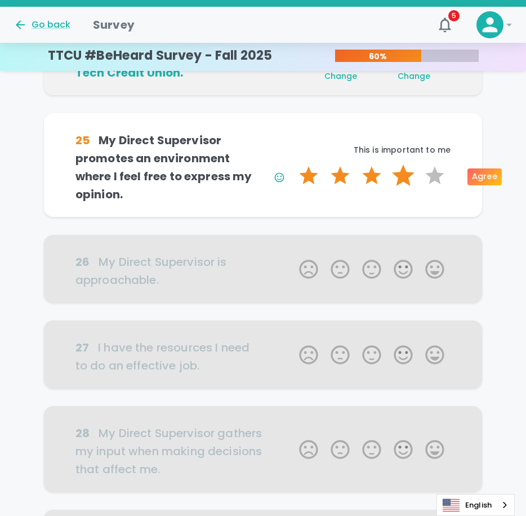
click at [398, 178] on label "4 Stars" at bounding box center [403, 175] width 32 height 23
click at [293, 164] on input "4 Stars" at bounding box center [292, 164] width 1 height 1
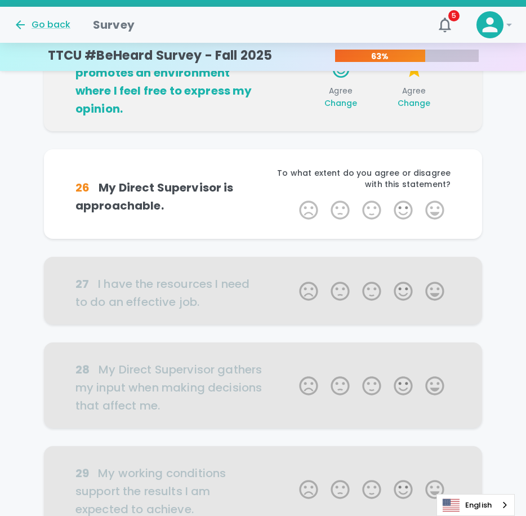
scroll to position [495, 0]
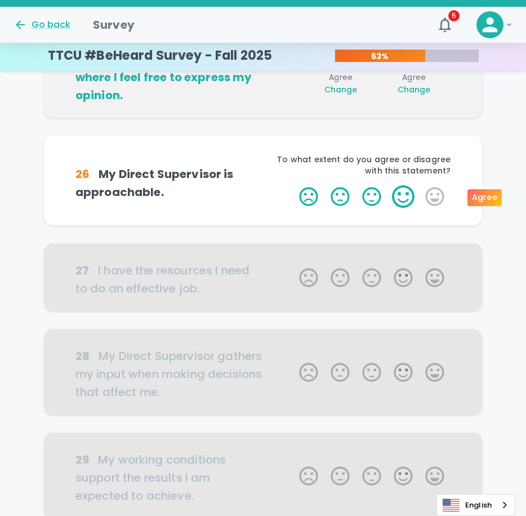
click at [407, 200] on label "4 Stars" at bounding box center [403, 196] width 32 height 23
click at [293, 185] on input "4 Stars" at bounding box center [292, 185] width 1 height 1
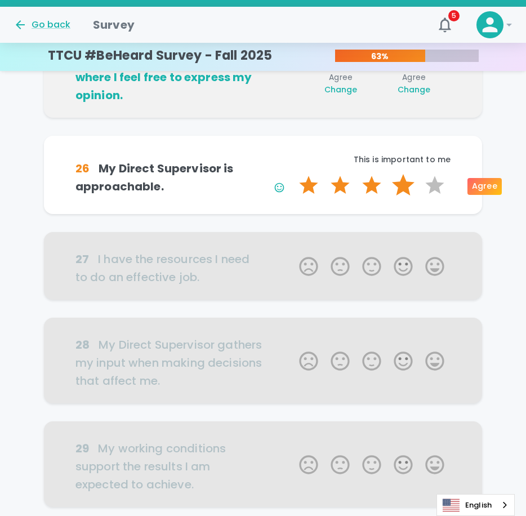
click at [398, 191] on label "4 Stars" at bounding box center [403, 185] width 32 height 23
click at [293, 174] on input "4 Stars" at bounding box center [292, 173] width 1 height 1
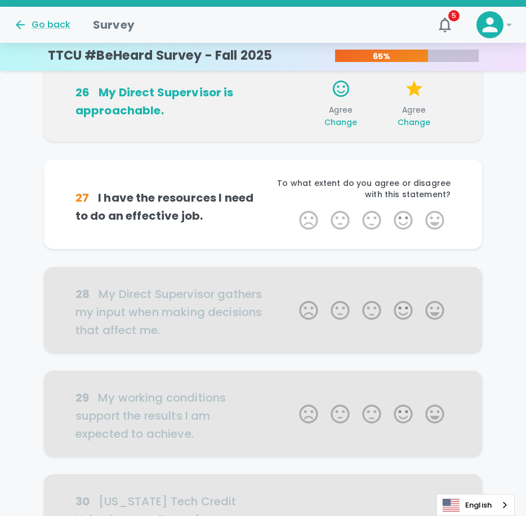
scroll to position [594, 0]
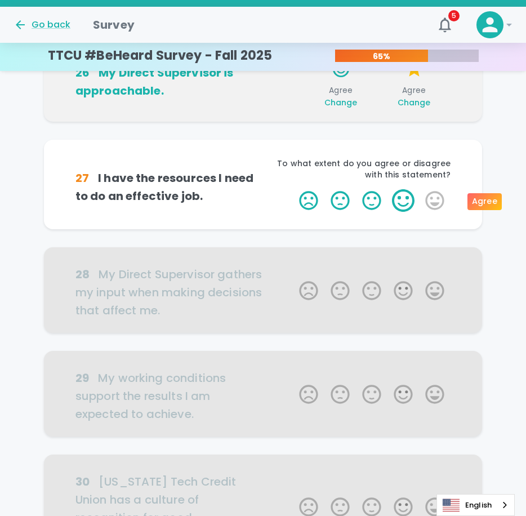
click at [397, 197] on label "4 Stars" at bounding box center [403, 200] width 32 height 23
click at [293, 189] on input "4 Stars" at bounding box center [292, 189] width 1 height 1
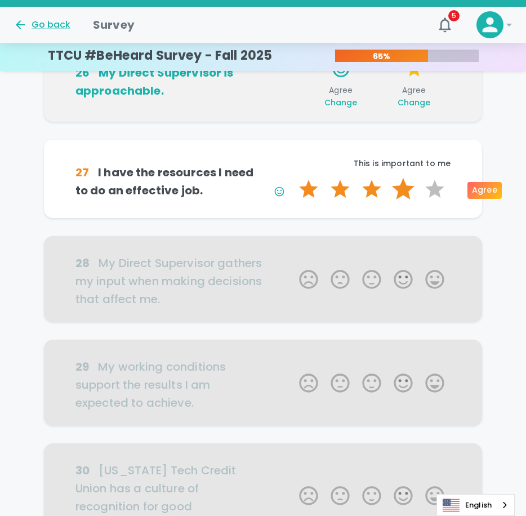
click at [397, 196] on label "4 Stars" at bounding box center [403, 189] width 32 height 23
click at [293, 178] on input "4 Stars" at bounding box center [292, 177] width 1 height 1
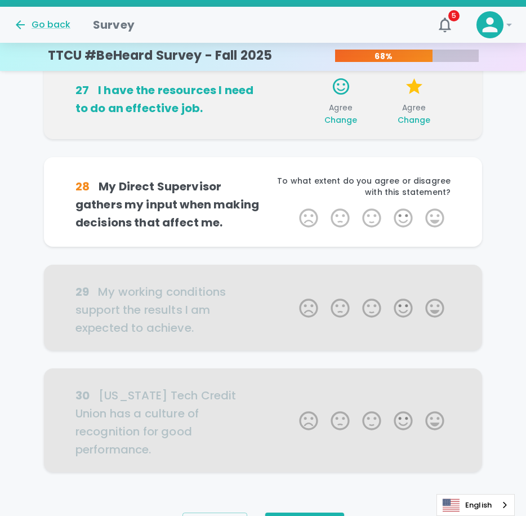
scroll to position [693, 0]
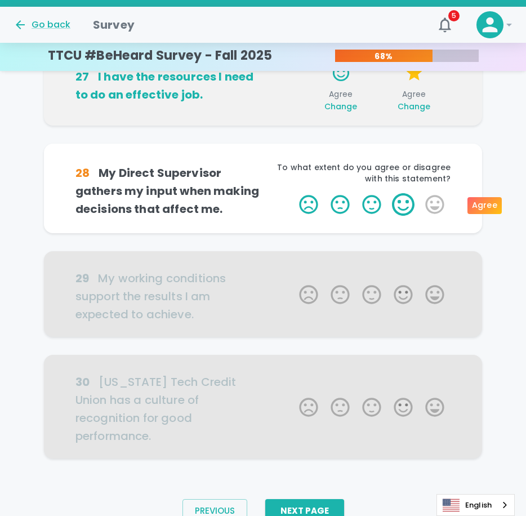
click at [405, 205] on label "4 Stars" at bounding box center [403, 204] width 32 height 23
click at [293, 193] on input "4 Stars" at bounding box center [292, 192] width 1 height 1
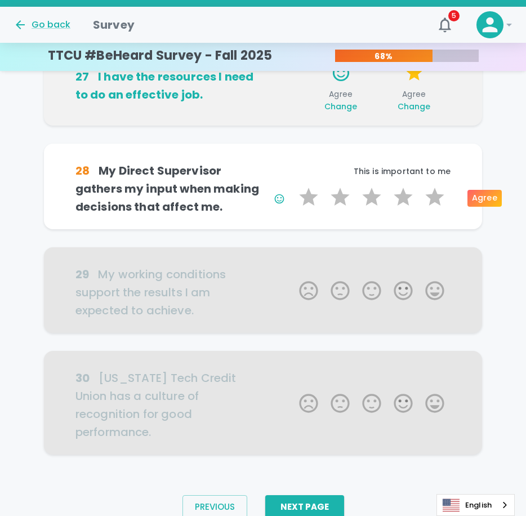
click at [405, 205] on label "4 Stars" at bounding box center [403, 197] width 32 height 23
click at [293, 186] on input "4 Stars" at bounding box center [292, 185] width 1 height 1
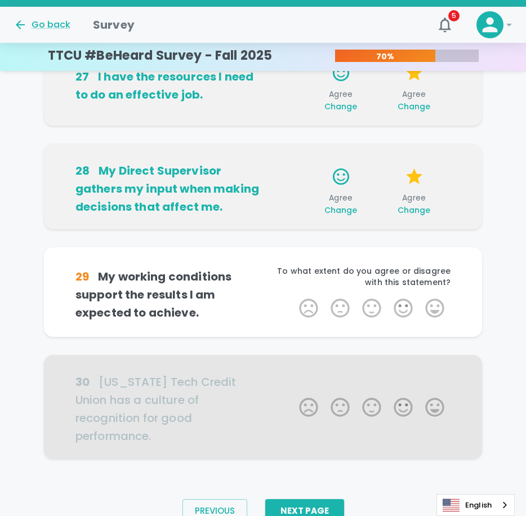
scroll to position [723, 0]
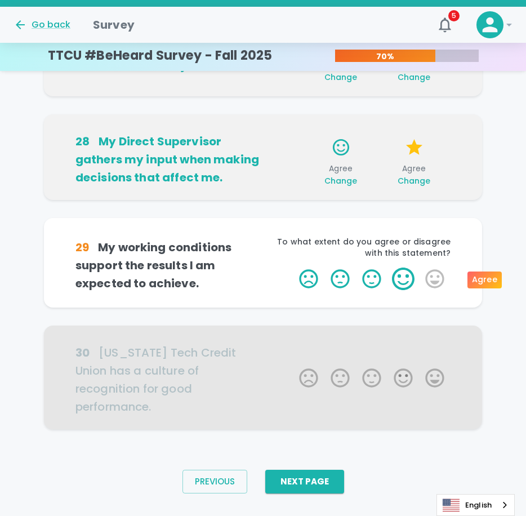
click at [398, 280] on label "4 Stars" at bounding box center [403, 278] width 32 height 23
click at [293, 267] on input "4 Stars" at bounding box center [292, 267] width 1 height 1
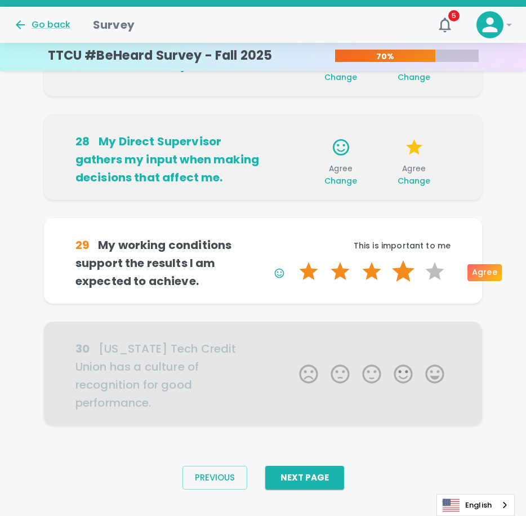
click at [402, 266] on label "4 Stars" at bounding box center [403, 271] width 32 height 23
click at [293, 260] on input "4 Stars" at bounding box center [292, 259] width 1 height 1
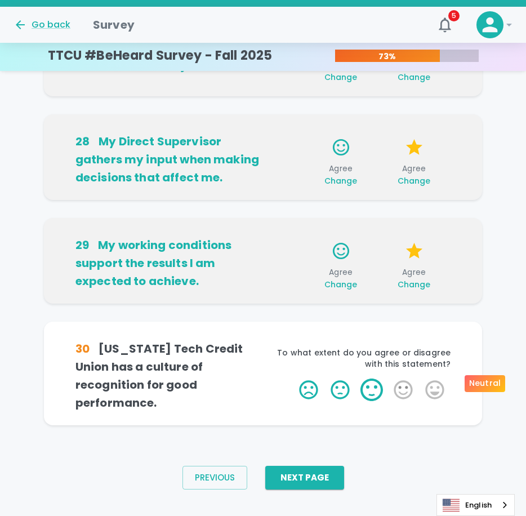
click at [368, 380] on label "3 Stars" at bounding box center [372, 389] width 32 height 23
click at [293, 378] on input "3 Stars" at bounding box center [292, 378] width 1 height 1
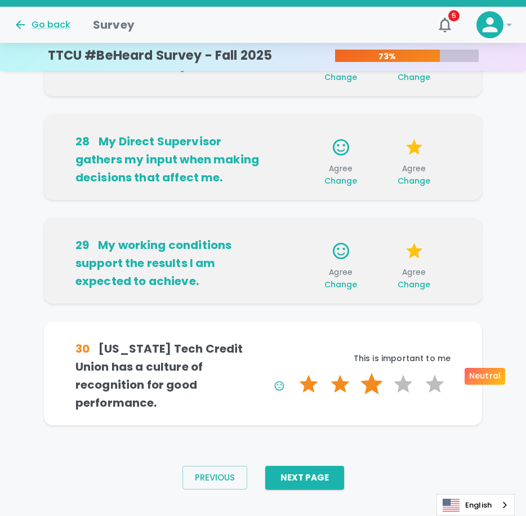
click at [369, 380] on label "3 Stars" at bounding box center [372, 384] width 32 height 23
click at [293, 373] on input "3 Stars" at bounding box center [292, 372] width 1 height 1
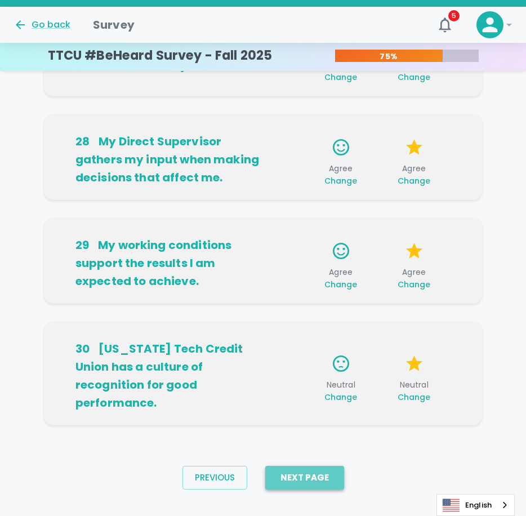
click at [329, 465] on button "Next Page" at bounding box center [304, 477] width 79 height 24
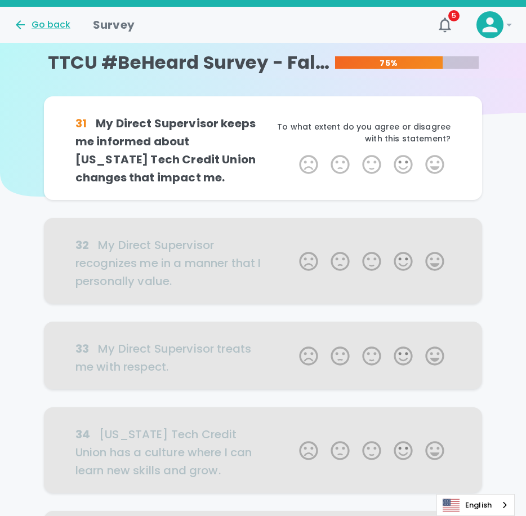
scroll to position [0, 0]
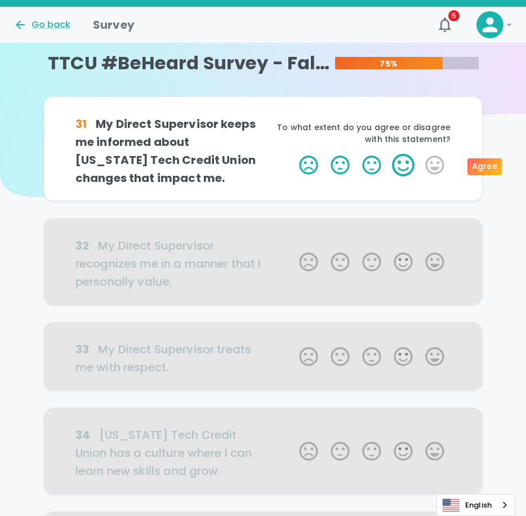
click at [398, 165] on label "4 Stars" at bounding box center [403, 165] width 32 height 23
click at [293, 154] on input "4 Stars" at bounding box center [292, 153] width 1 height 1
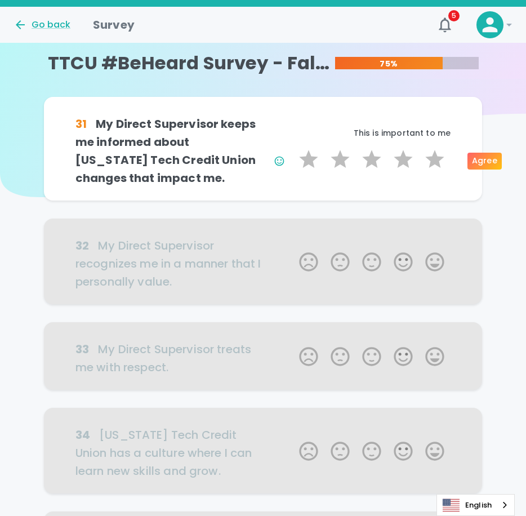
click at [398, 165] on label "4 Stars" at bounding box center [403, 159] width 32 height 23
click at [293, 148] on input "4 Stars" at bounding box center [292, 147] width 1 height 1
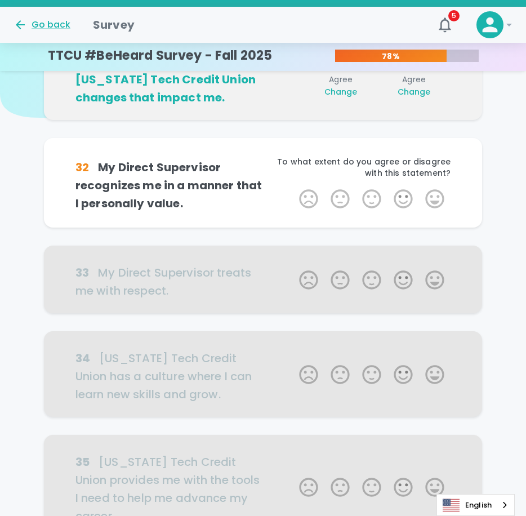
scroll to position [99, 0]
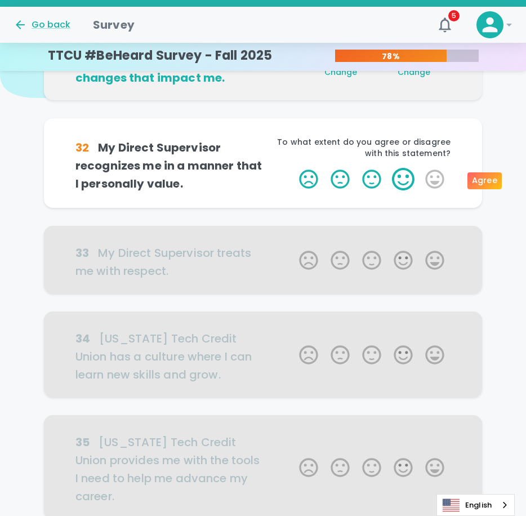
click at [401, 178] on label "4 Stars" at bounding box center [403, 179] width 32 height 23
click at [293, 168] on input "4 Stars" at bounding box center [292, 167] width 1 height 1
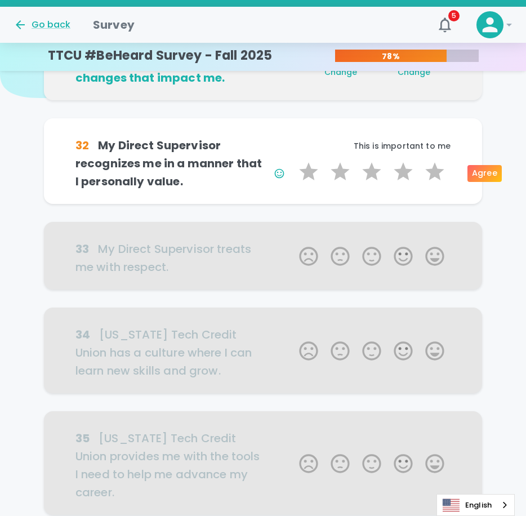
click at [401, 178] on label "4 Stars" at bounding box center [403, 171] width 32 height 23
click at [293, 160] on input "4 Stars" at bounding box center [292, 160] width 1 height 1
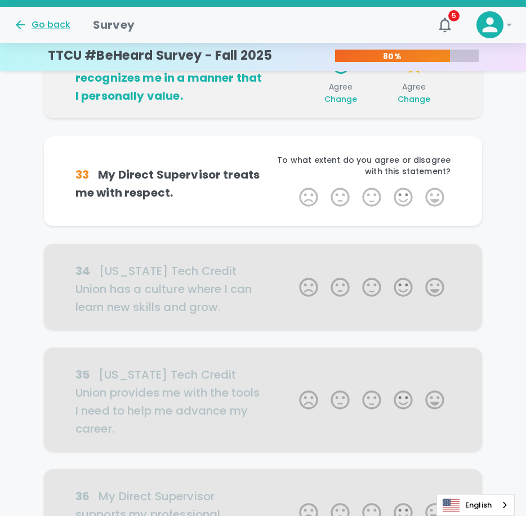
scroll to position [198, 0]
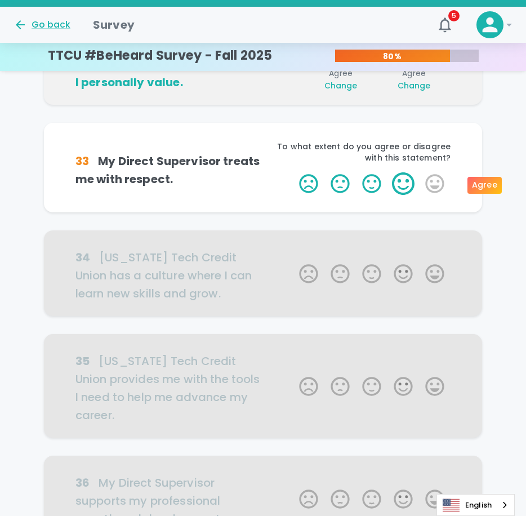
click at [399, 181] on label "4 Stars" at bounding box center [403, 183] width 32 height 23
click at [293, 172] on input "4 Stars" at bounding box center [292, 172] width 1 height 1
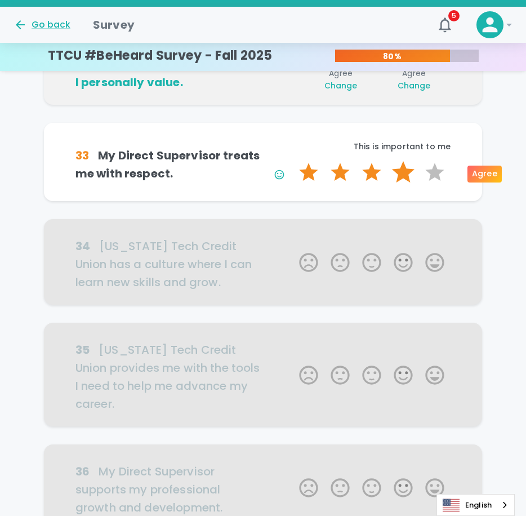
click at [402, 176] on label "4 Stars" at bounding box center [403, 172] width 32 height 23
click at [293, 161] on input "4 Stars" at bounding box center [292, 160] width 1 height 1
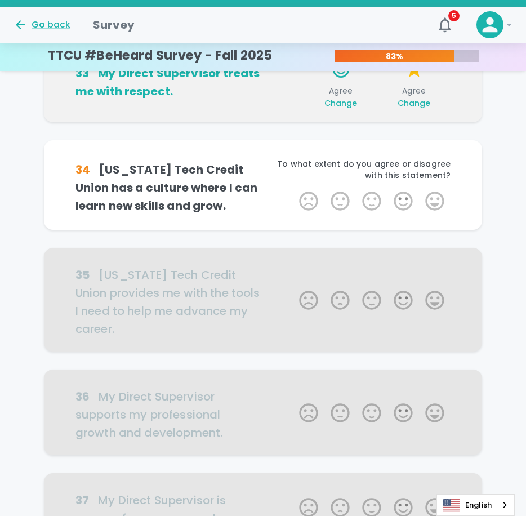
scroll to position [297, 0]
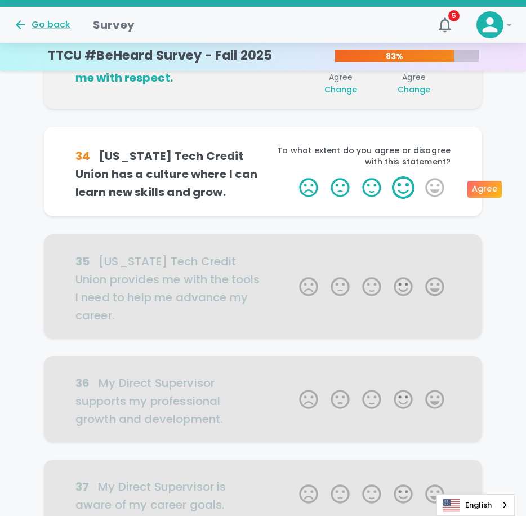
click at [391, 187] on label "4 Stars" at bounding box center [403, 187] width 32 height 23
click at [293, 176] on input "4 Stars" at bounding box center [292, 176] width 1 height 1
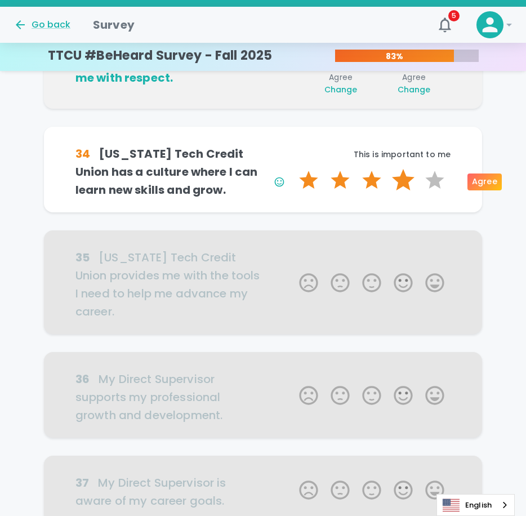
click at [394, 186] on label "4 Stars" at bounding box center [403, 180] width 32 height 23
click at [293, 169] on input "4 Stars" at bounding box center [292, 168] width 1 height 1
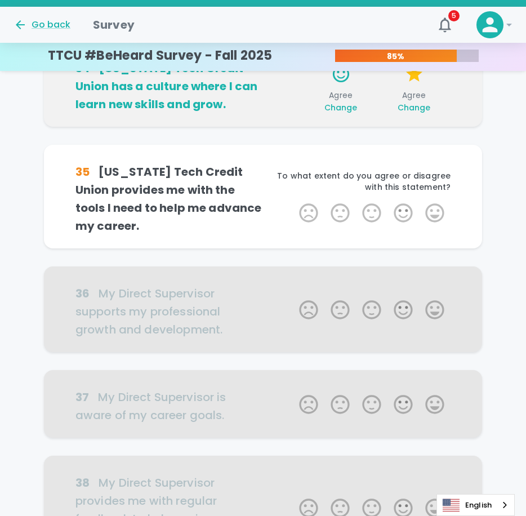
scroll to position [396, 0]
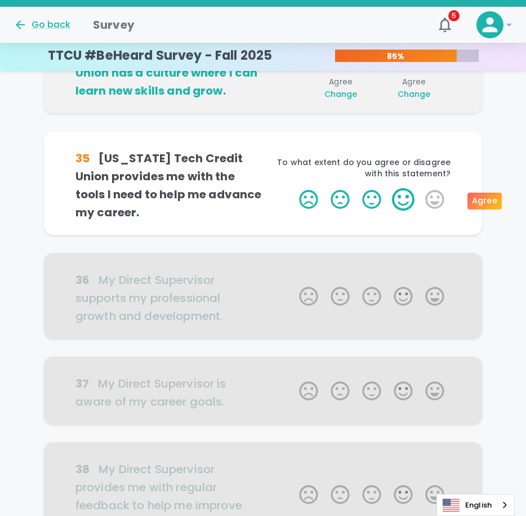
click at [405, 200] on label "4 Stars" at bounding box center [403, 199] width 32 height 23
click at [293, 188] on input "4 Stars" at bounding box center [292, 187] width 1 height 1
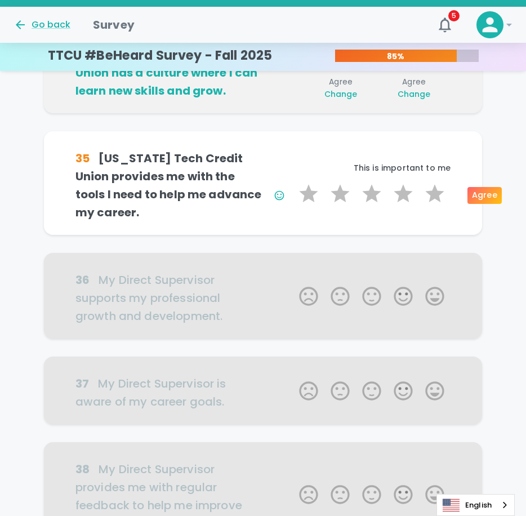
click at [405, 200] on label "4 Stars" at bounding box center [403, 193] width 32 height 23
click at [293, 182] on input "4 Stars" at bounding box center [292, 182] width 1 height 1
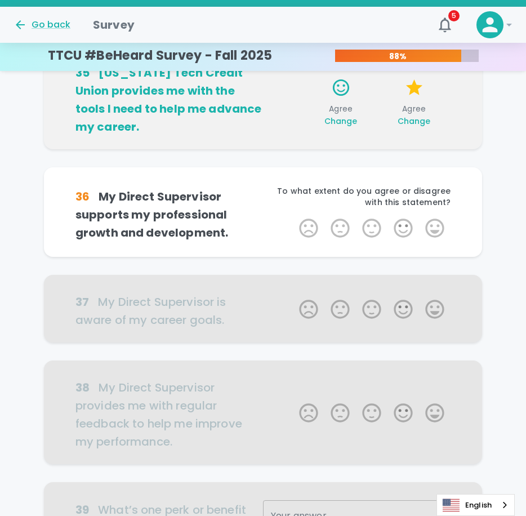
scroll to position [495, 0]
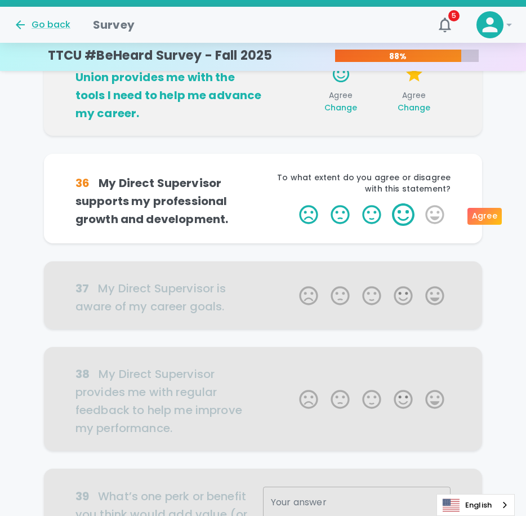
click at [413, 211] on label "4 Stars" at bounding box center [403, 214] width 32 height 23
click at [293, 203] on input "4 Stars" at bounding box center [292, 203] width 1 height 1
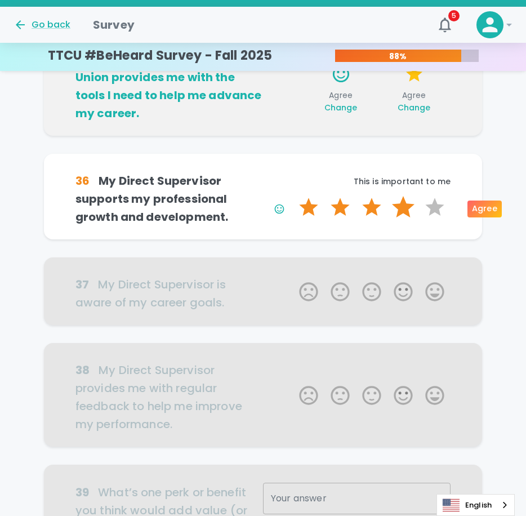
click at [401, 212] on label "4 Stars" at bounding box center [403, 207] width 32 height 23
click at [293, 196] on input "4 Stars" at bounding box center [292, 195] width 1 height 1
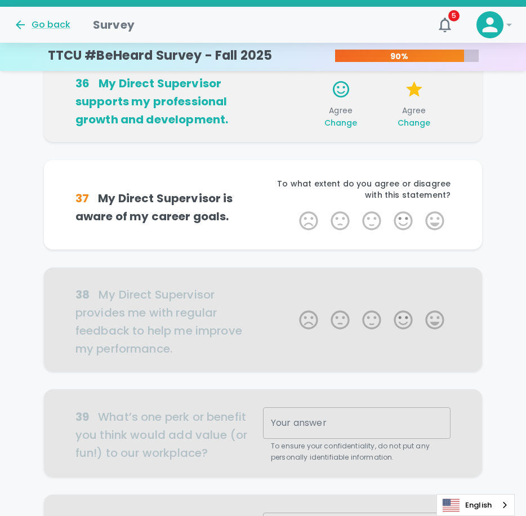
scroll to position [594, 0]
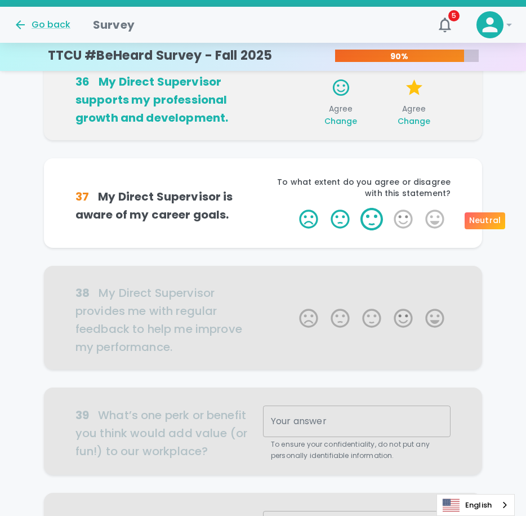
click at [366, 217] on label "3 Stars" at bounding box center [372, 219] width 32 height 23
click at [293, 208] on input "3 Stars" at bounding box center [292, 207] width 1 height 1
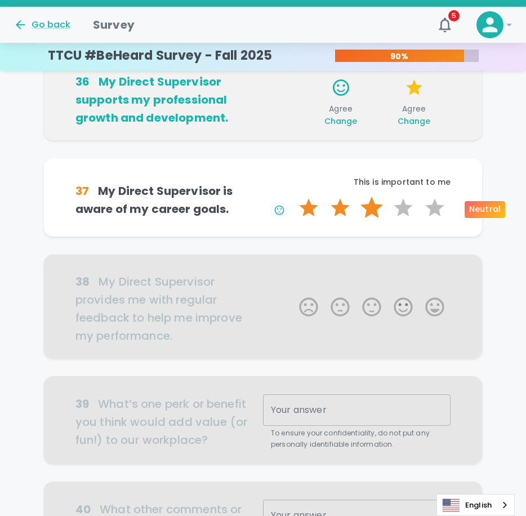
click at [368, 214] on label "3 Stars" at bounding box center [372, 207] width 32 height 23
click at [293, 196] on input "3 Stars" at bounding box center [292, 196] width 1 height 1
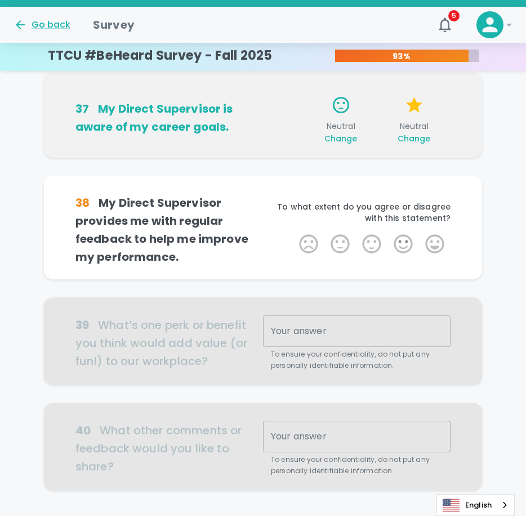
scroll to position [693, 0]
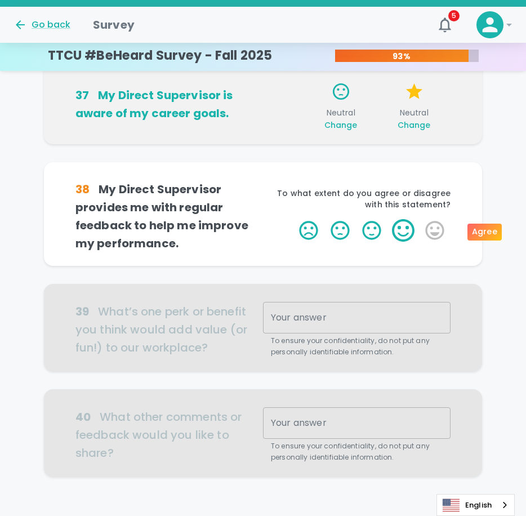
click at [397, 230] on label "4 Stars" at bounding box center [403, 230] width 32 height 23
click at [293, 219] on input "4 Stars" at bounding box center [292, 218] width 1 height 1
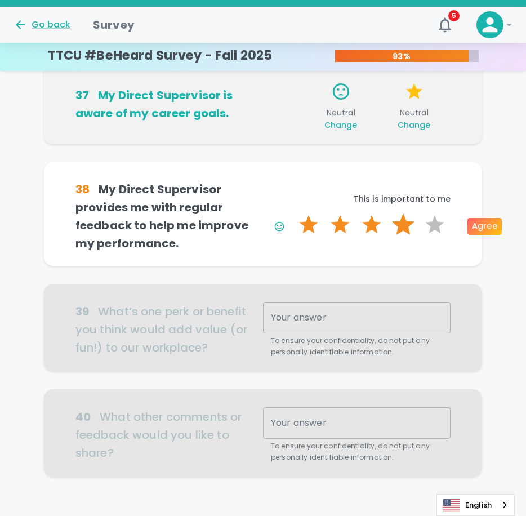
click at [398, 229] on label "4 Stars" at bounding box center [403, 224] width 32 height 23
click at [293, 213] on input "4 Stars" at bounding box center [292, 213] width 1 height 1
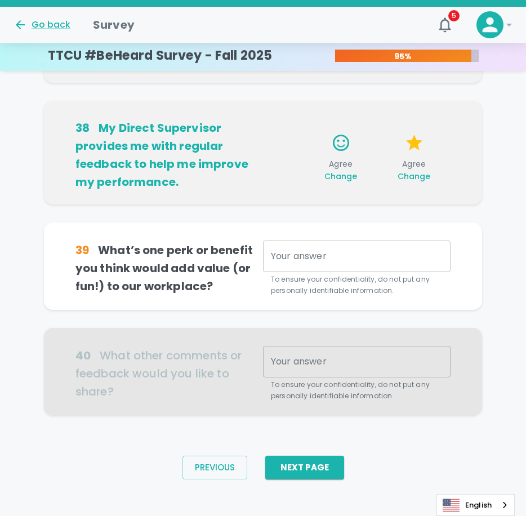
scroll to position [763, 0]
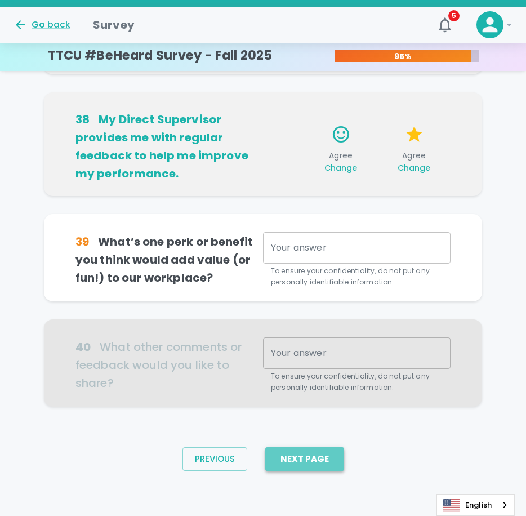
click at [292, 449] on button "Next Page" at bounding box center [304, 459] width 79 height 24
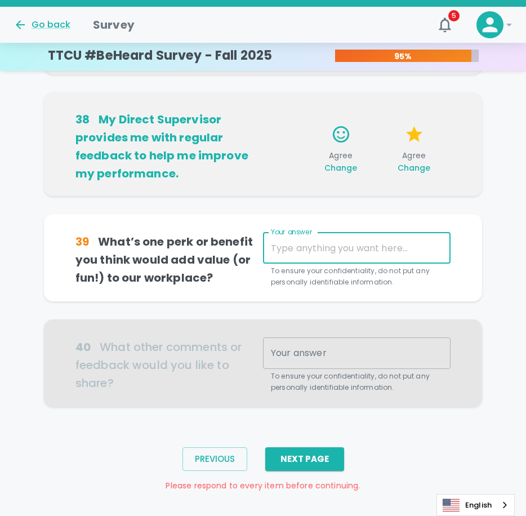
click at [273, 242] on textarea "Your answer" at bounding box center [357, 247] width 172 height 13
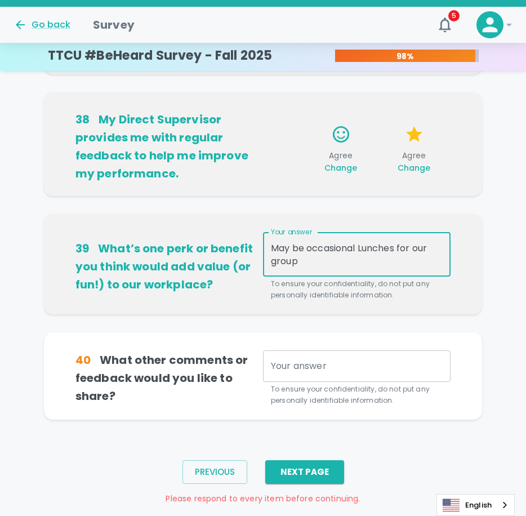
type textarea "May be occasional Lunches for our group"
click at [345, 358] on div "x Your answer" at bounding box center [356, 366] width 187 height 32
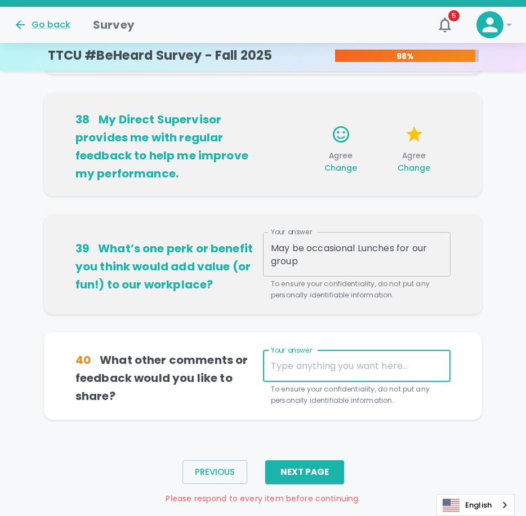
click at [407, 268] on div "May be occasional Lunches for our group x Your answer" at bounding box center [356, 254] width 187 height 44
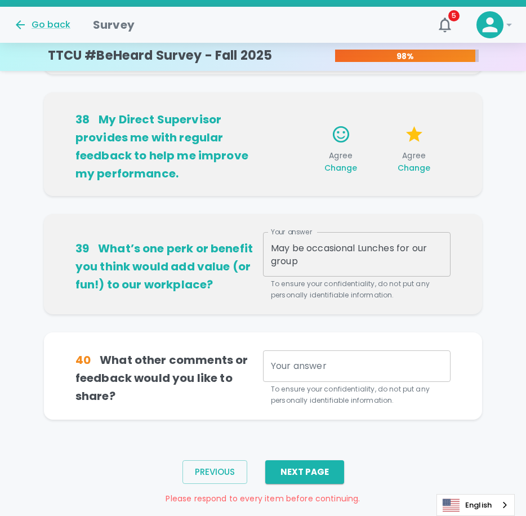
click at [411, 268] on div "May be occasional Lunches for our group x Your answer" at bounding box center [356, 254] width 187 height 44
click at [316, 375] on div "x Your answer" at bounding box center [356, 366] width 187 height 32
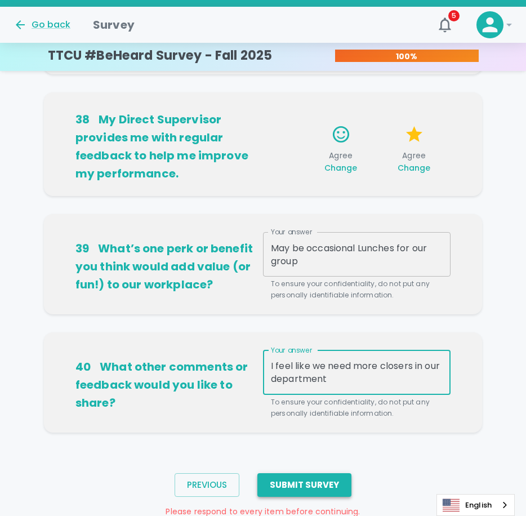
type textarea "I feel like we need more closers in our department"
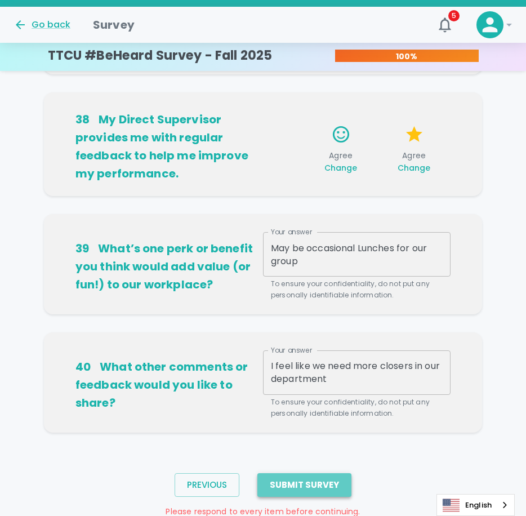
click at [324, 489] on button "Submit Survey" at bounding box center [304, 485] width 94 height 24
